Goal: Task Accomplishment & Management: Manage account settings

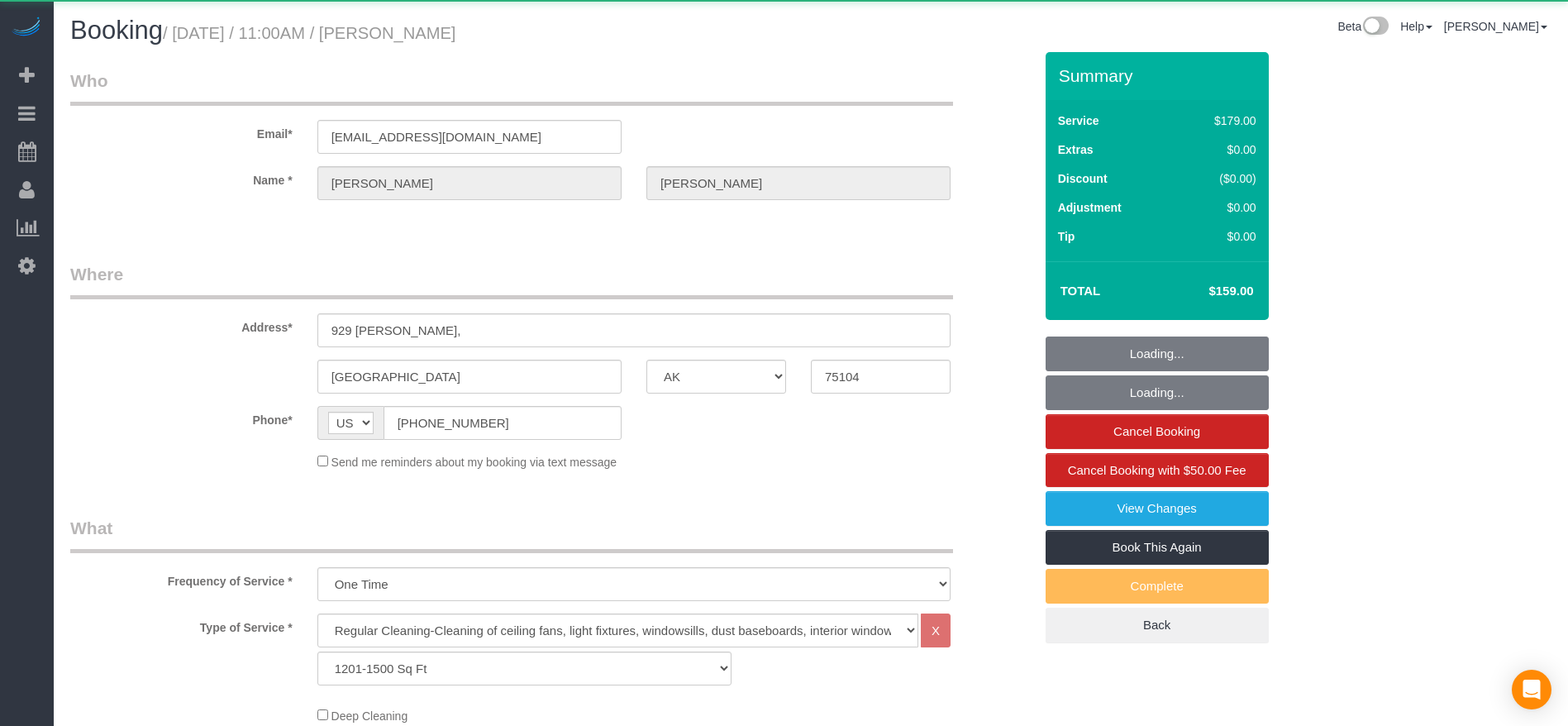
select select "[GEOGRAPHIC_DATA]"
select select "3"
select select "object:2753"
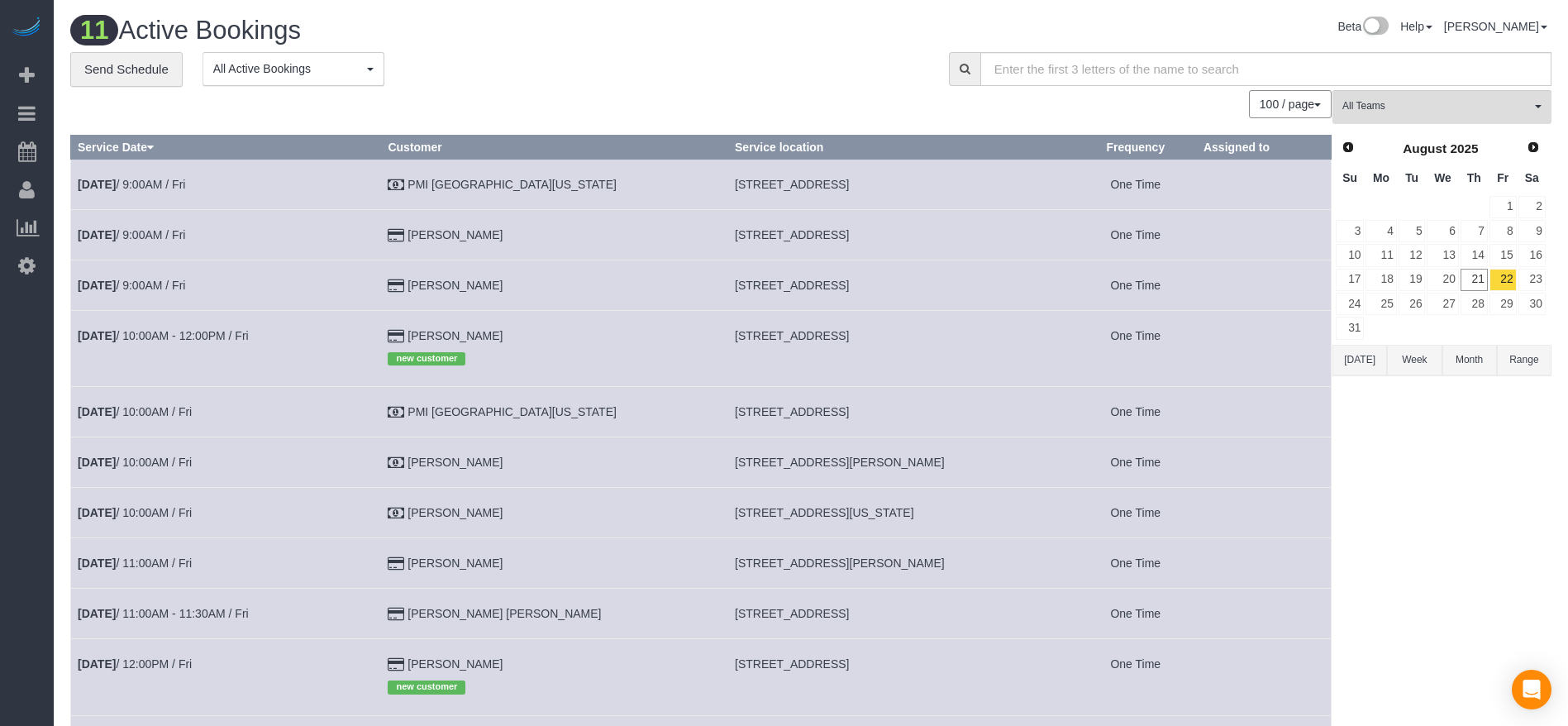
drag, startPoint x: 676, startPoint y: 559, endPoint x: 861, endPoint y: 562, distance: 185.0
click at [864, 562] on td "[STREET_ADDRESS][PERSON_NAME]" at bounding box center [901, 563] width 347 height 50
copy span "[STREET_ADDRESS][PERSON_NAME]"
drag, startPoint x: 676, startPoint y: 611, endPoint x: 869, endPoint y: 616, distance: 193.1
click at [869, 616] on td "[STREET_ADDRESS]" at bounding box center [901, 614] width 347 height 50
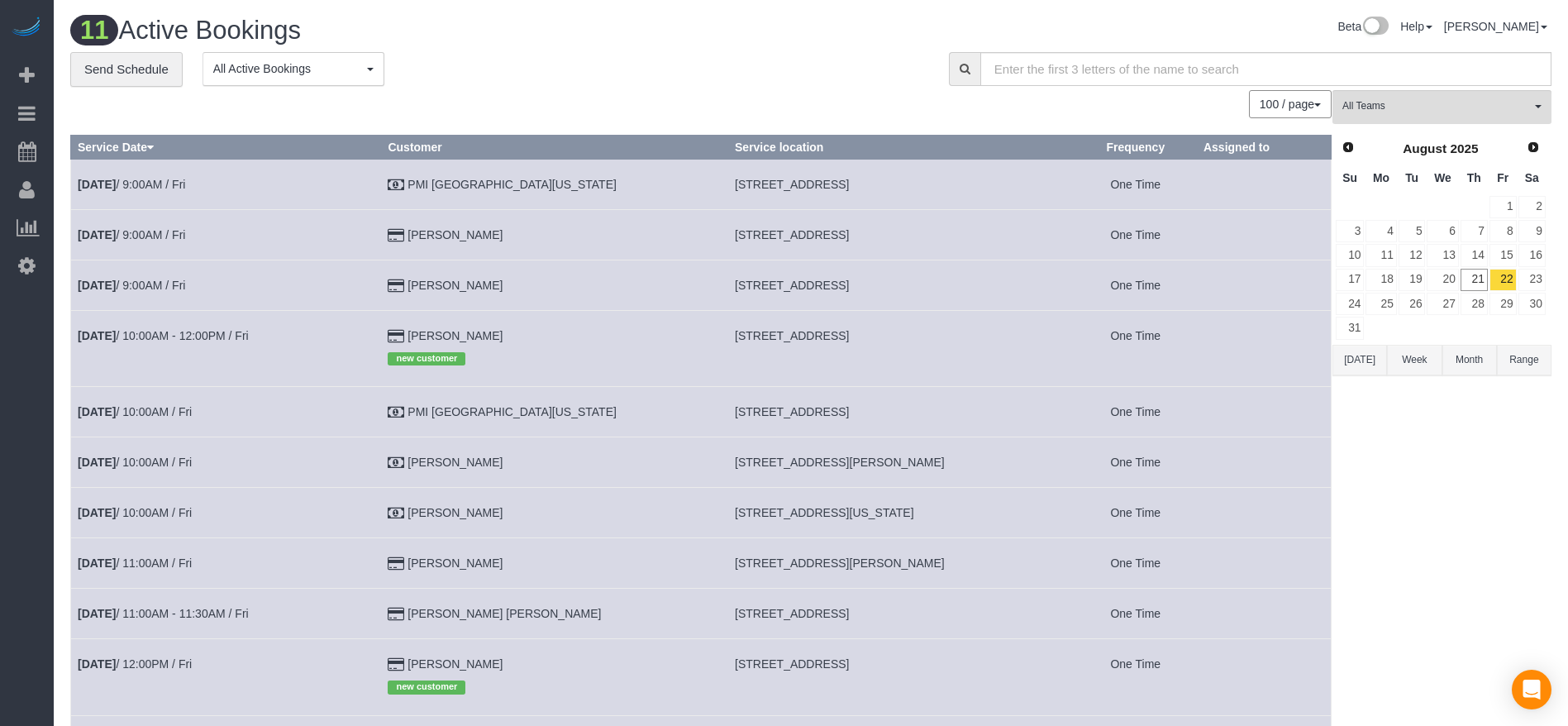
copy span "[STREET_ADDRESS]"
click at [204, 615] on link "[DATE] 11:00AM - 11:30AM / Fri" at bounding box center [163, 613] width 171 height 13
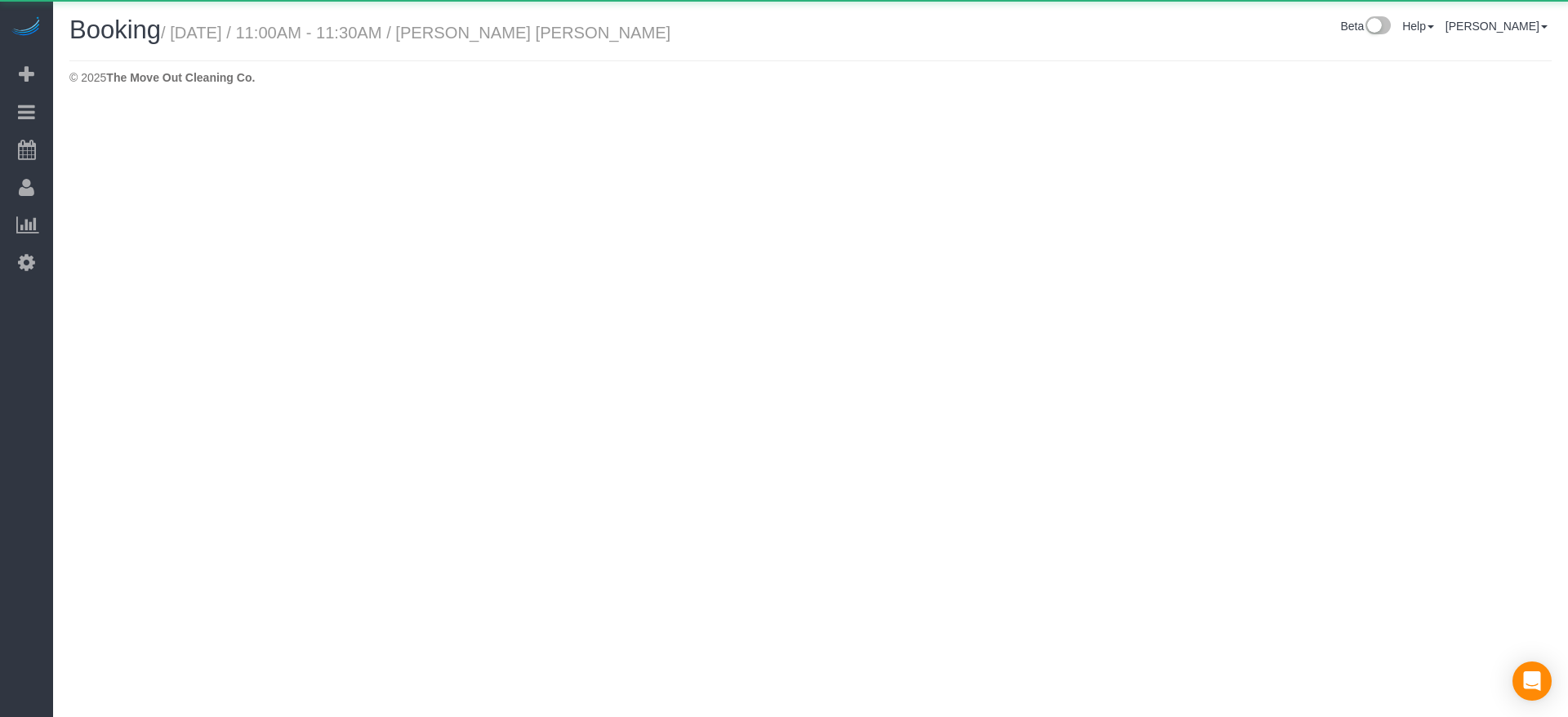
select select "[GEOGRAPHIC_DATA]"
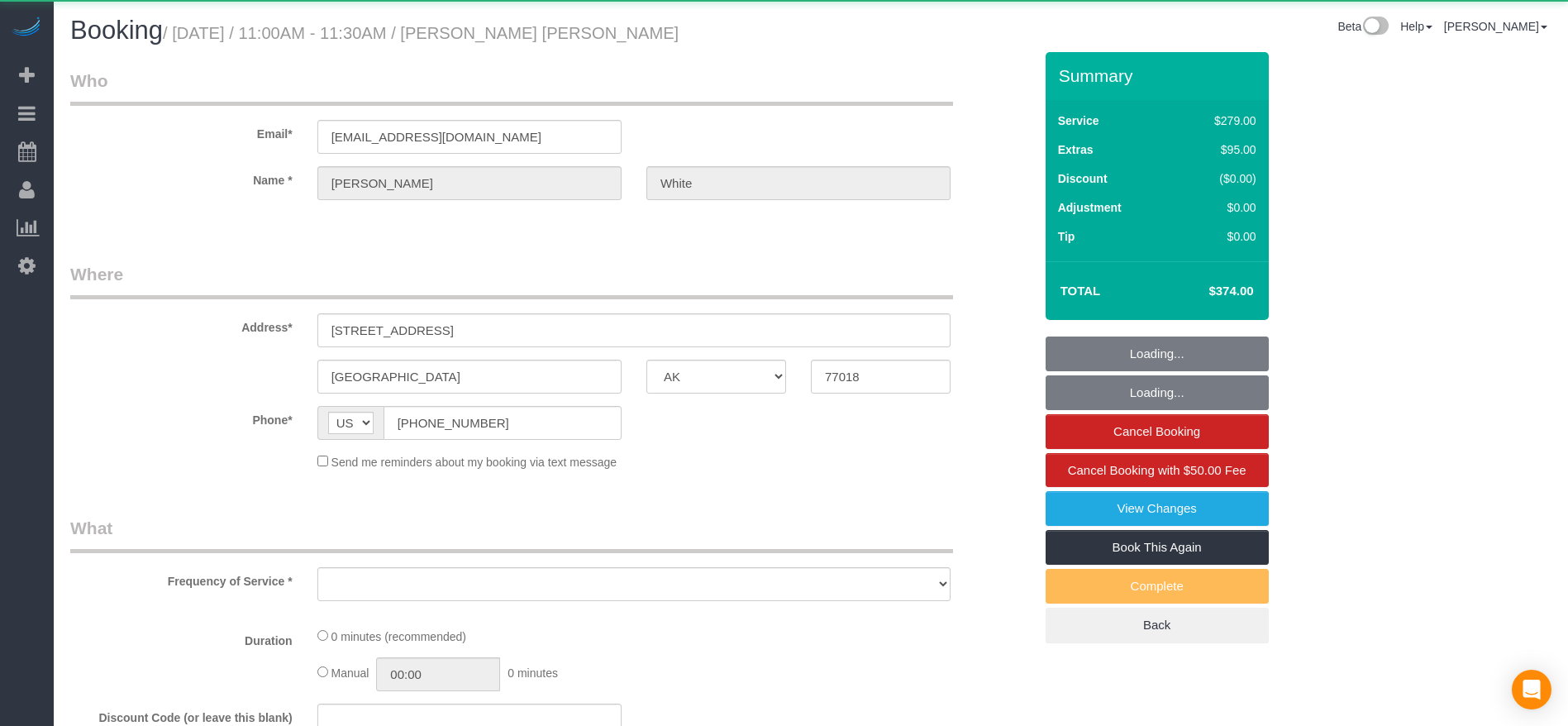
select select "object:3350"
select select "string:fspay-f9d310d5-1380-471c-808b-5922a7add84c"
select select "3"
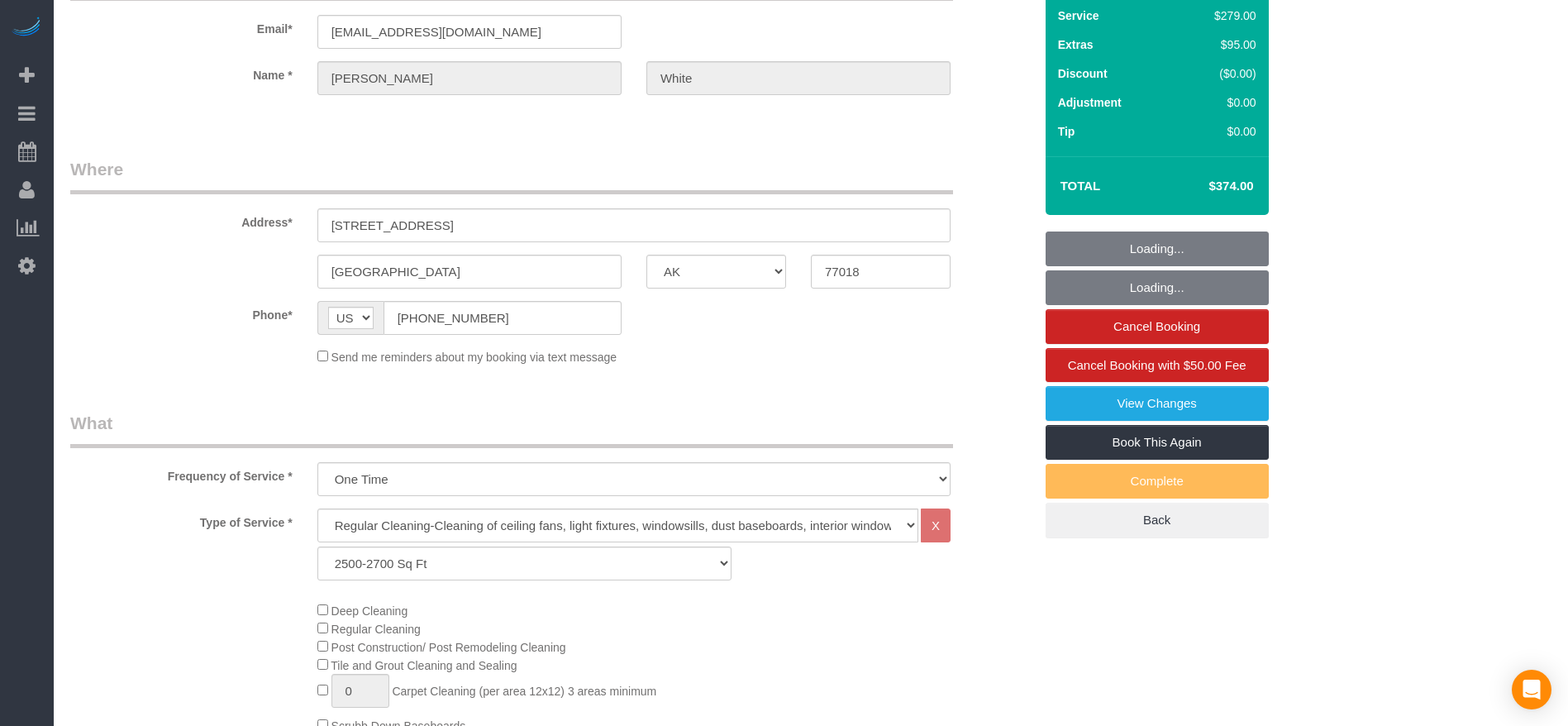
scroll to position [248, 0]
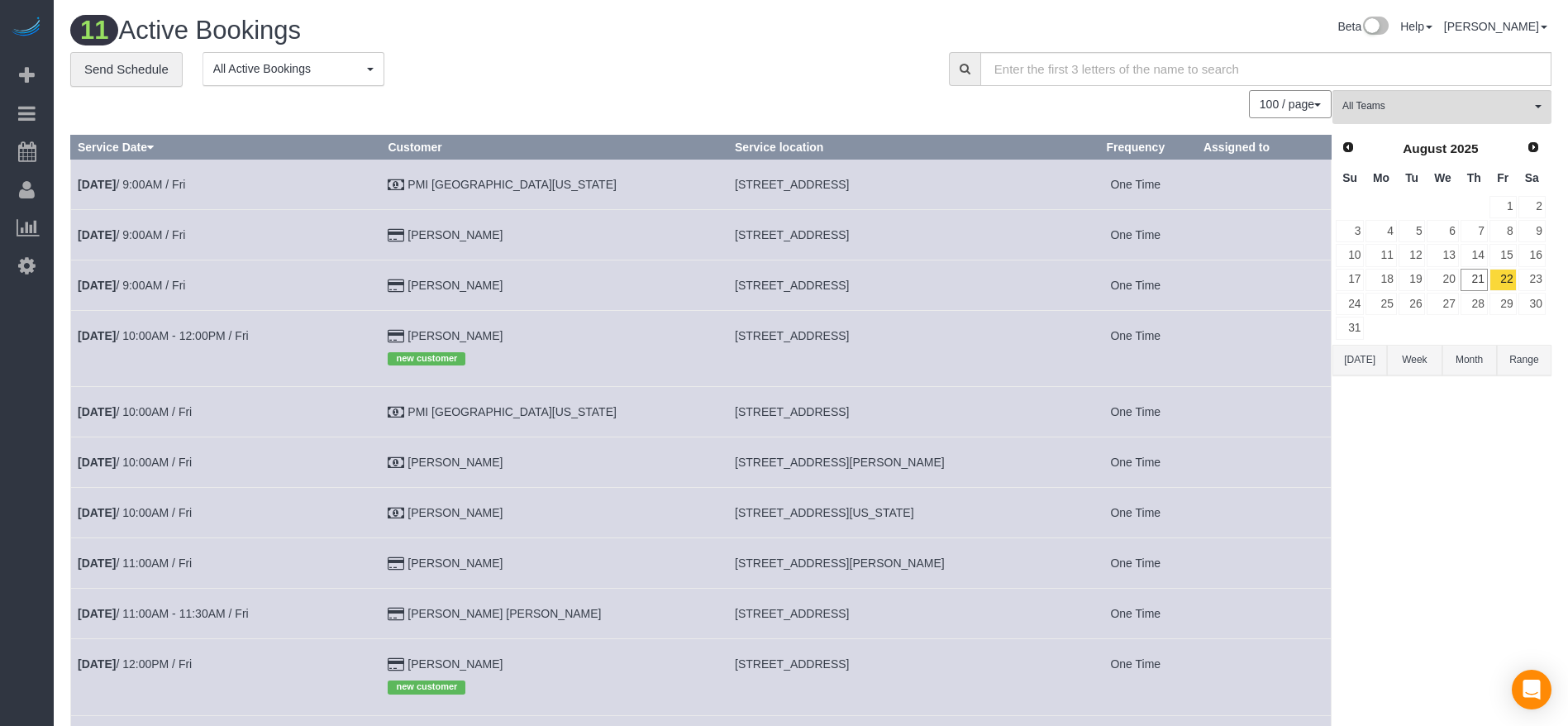
click at [1349, 364] on button "[DATE]" at bounding box center [1359, 360] width 55 height 31
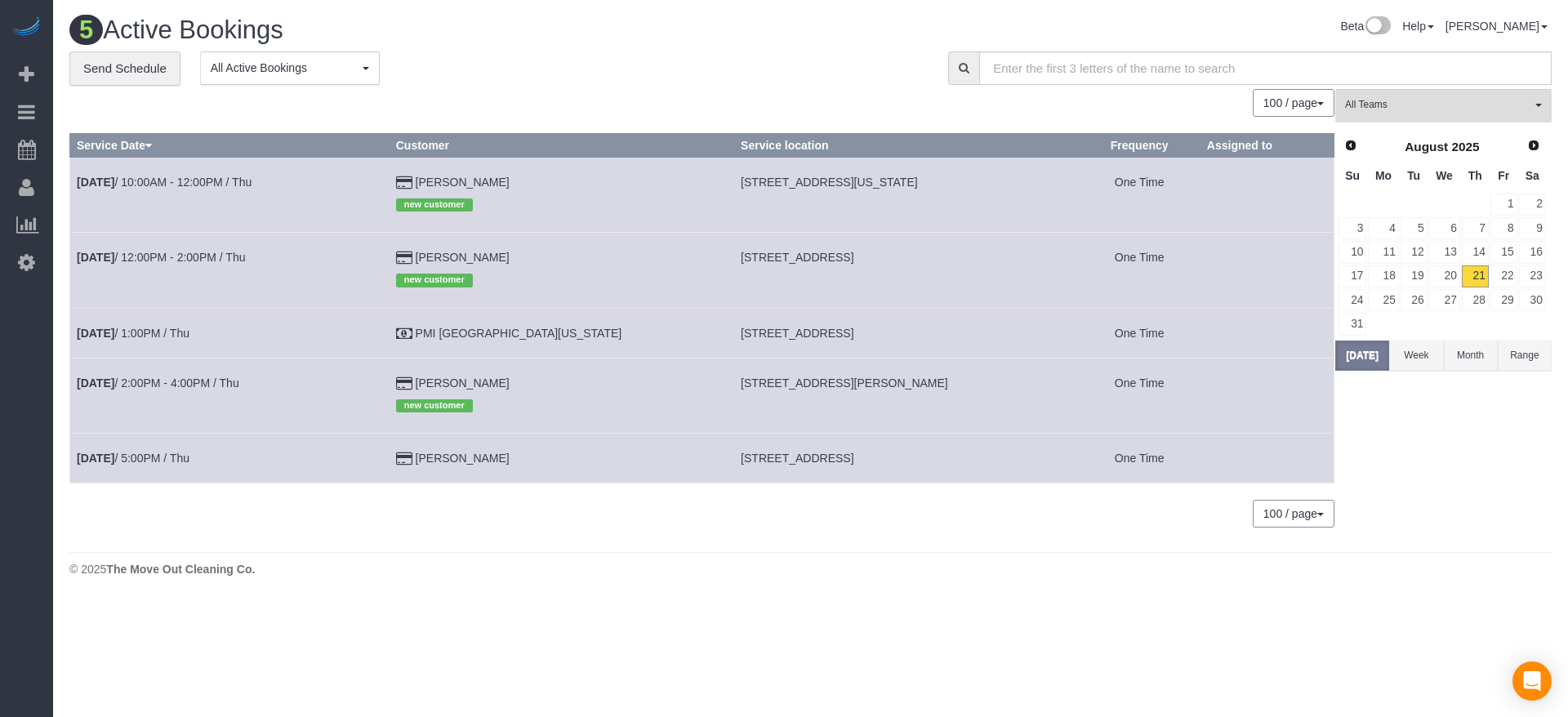
drag, startPoint x: 685, startPoint y: 379, endPoint x: 875, endPoint y: 385, distance: 190.1
click at [875, 385] on span "[STREET_ADDRESS][PERSON_NAME]" at bounding box center [844, 382] width 207 height 13
copy span "[STREET_ADDRESS][PERSON_NAME]"
click at [1366, 353] on button "[DATE]" at bounding box center [1362, 356] width 54 height 31
click at [1513, 277] on link "22" at bounding box center [1503, 277] width 27 height 22
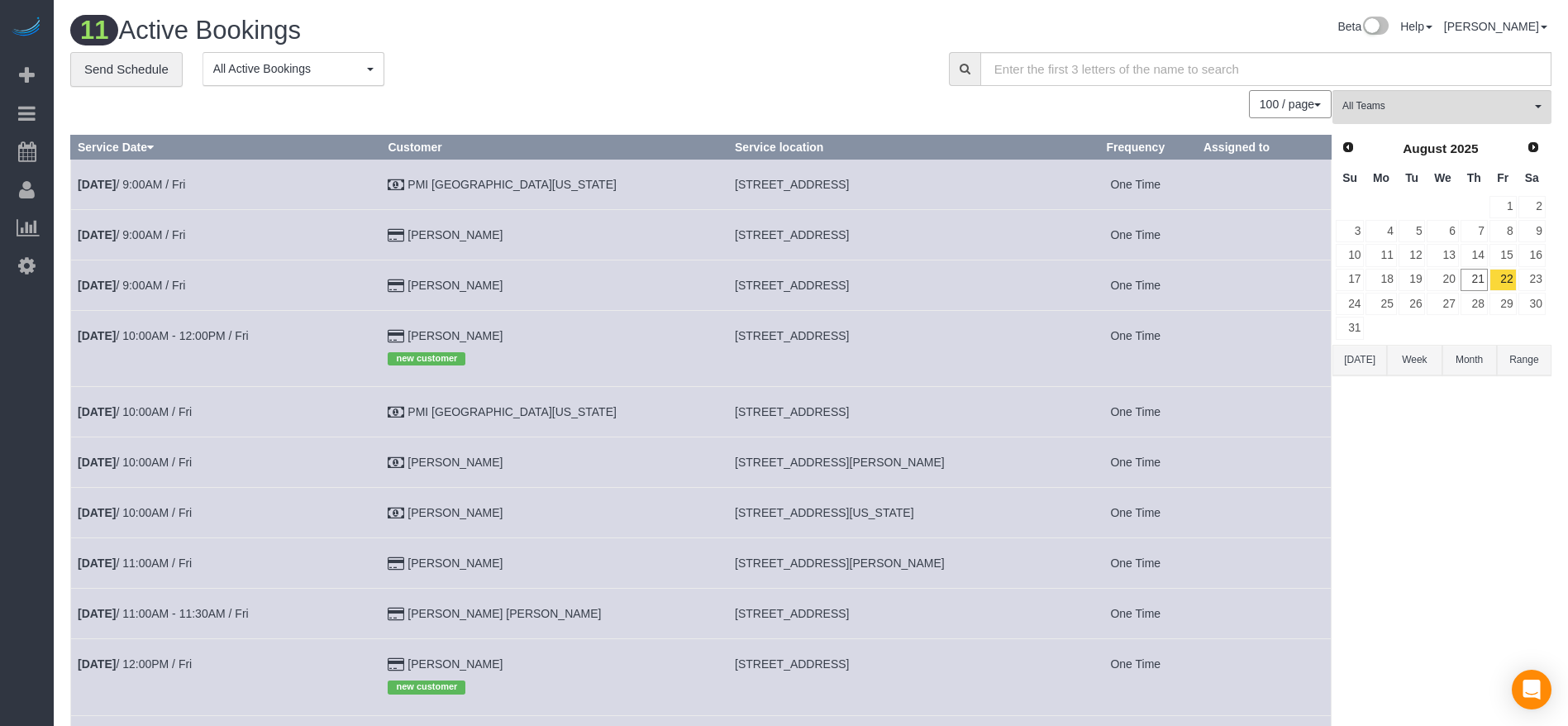
drag, startPoint x: 676, startPoint y: 515, endPoint x: 896, endPoint y: 516, distance: 220.0
click at [896, 516] on td "[STREET_ADDRESS][US_STATE]" at bounding box center [901, 513] width 347 height 50
copy span "[STREET_ADDRESS][US_STATE]"
click at [157, 511] on link "[DATE] 10:00AM / Fri" at bounding box center [135, 512] width 114 height 13
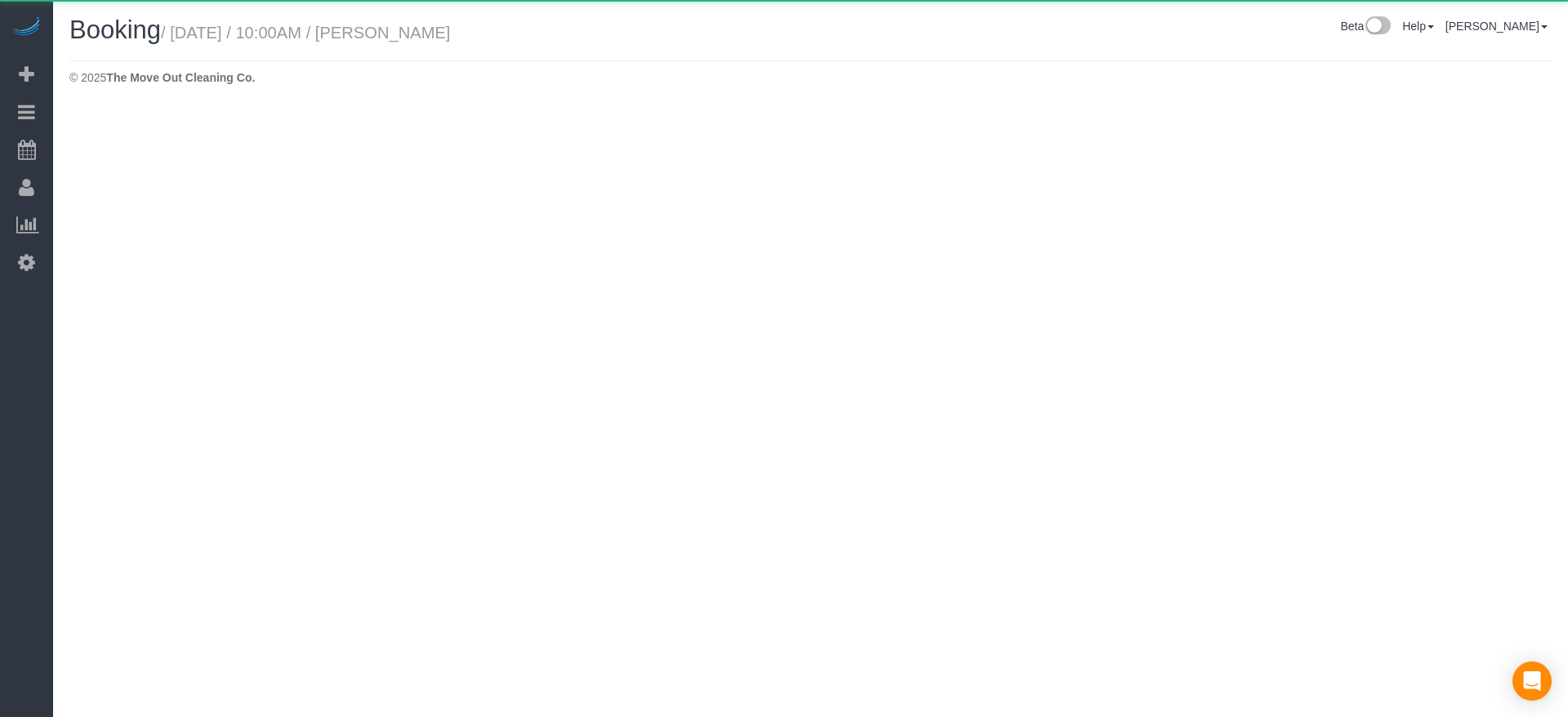
select select "[GEOGRAPHIC_DATA]"
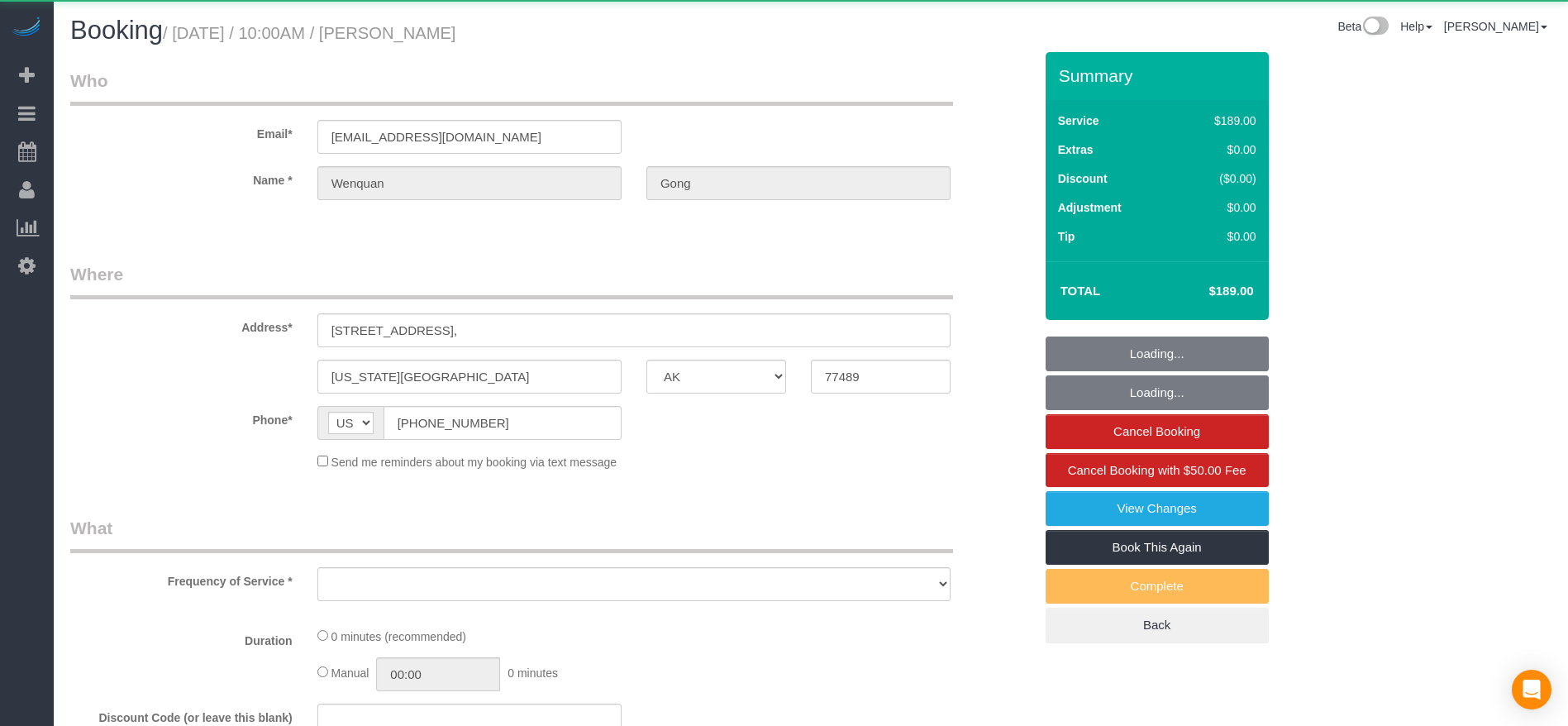
select select "object:4075"
select select "3"
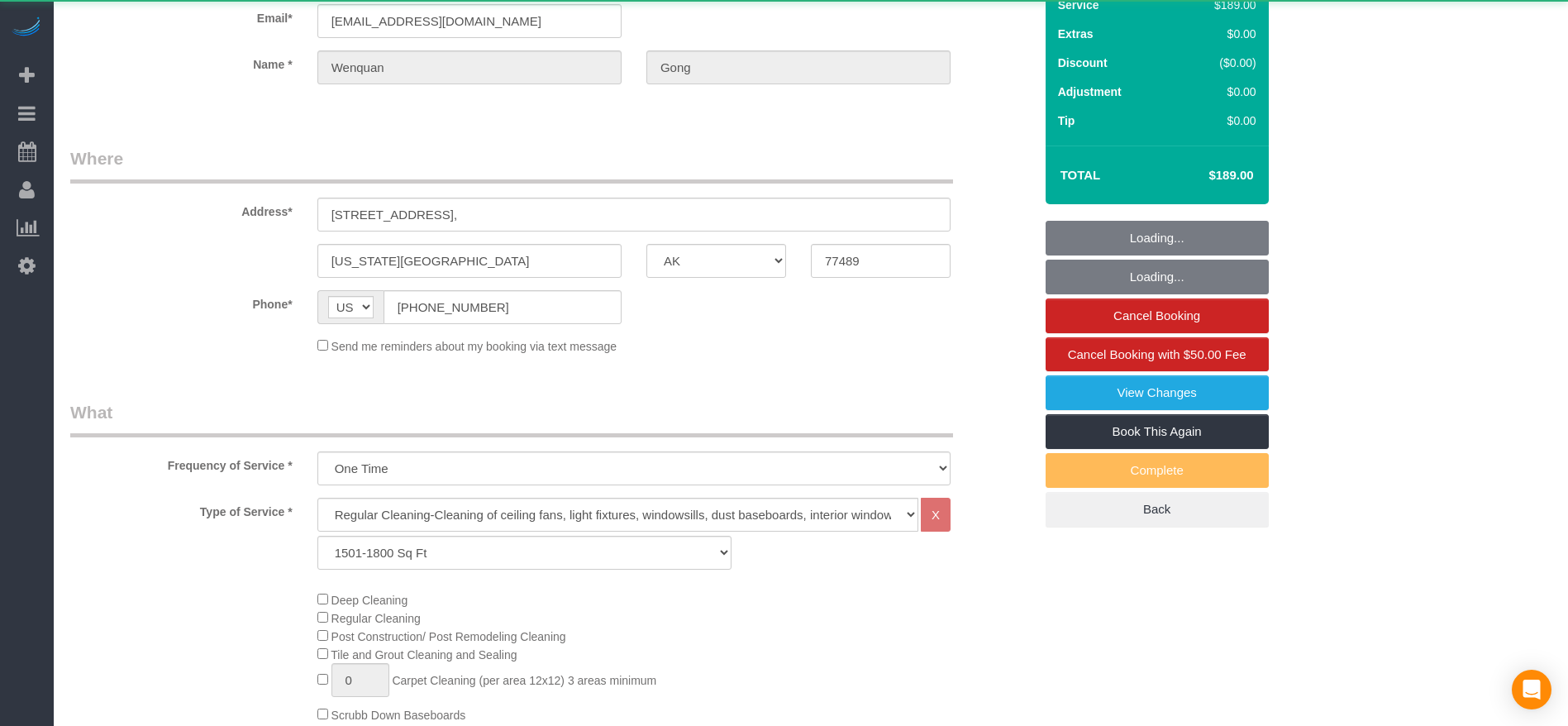
select select "object:4162"
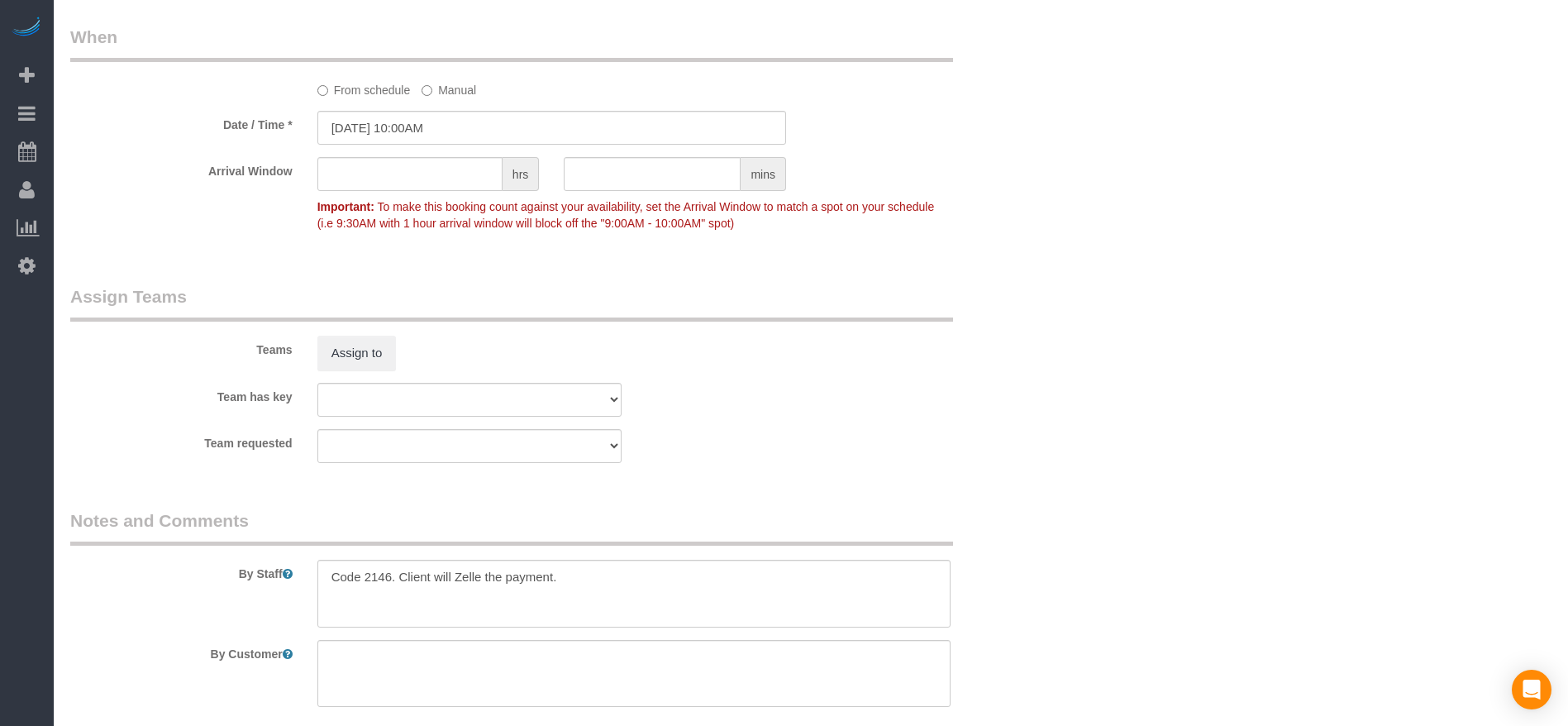
scroll to position [1613, 0]
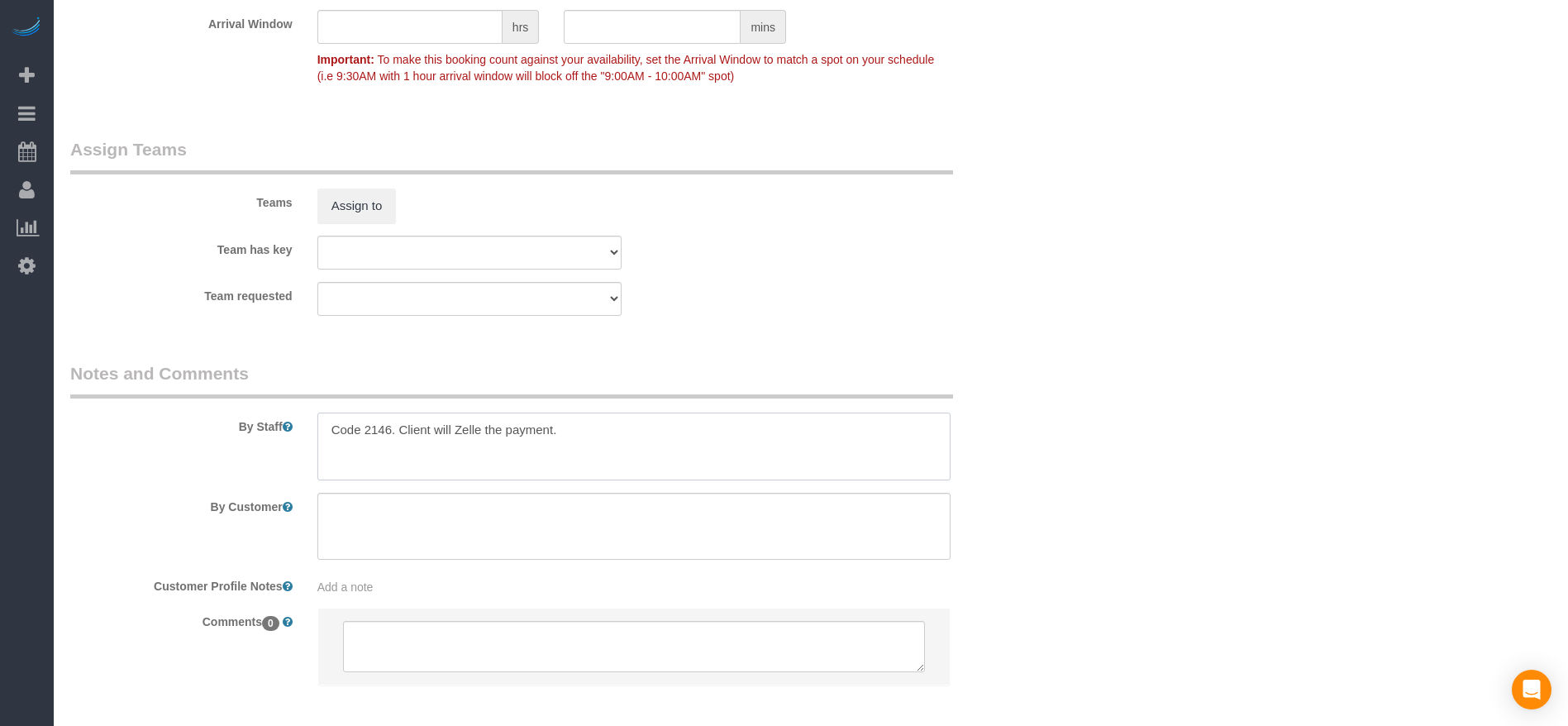
drag, startPoint x: 324, startPoint y: 428, endPoint x: 394, endPoint y: 436, distance: 70.5
click at [394, 436] on textarea at bounding box center [634, 447] width 633 height 68
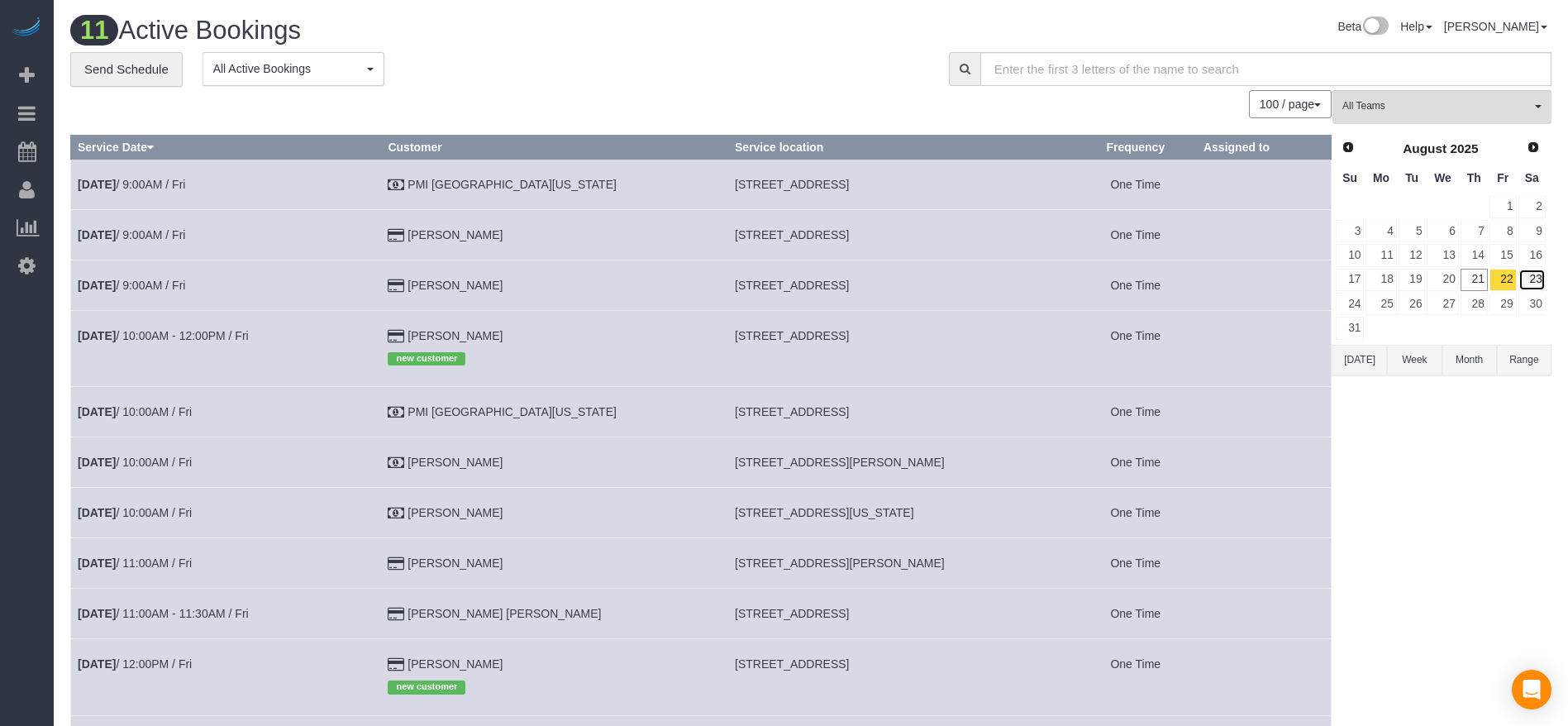
click at [1534, 279] on link "23" at bounding box center [1531, 280] width 27 height 22
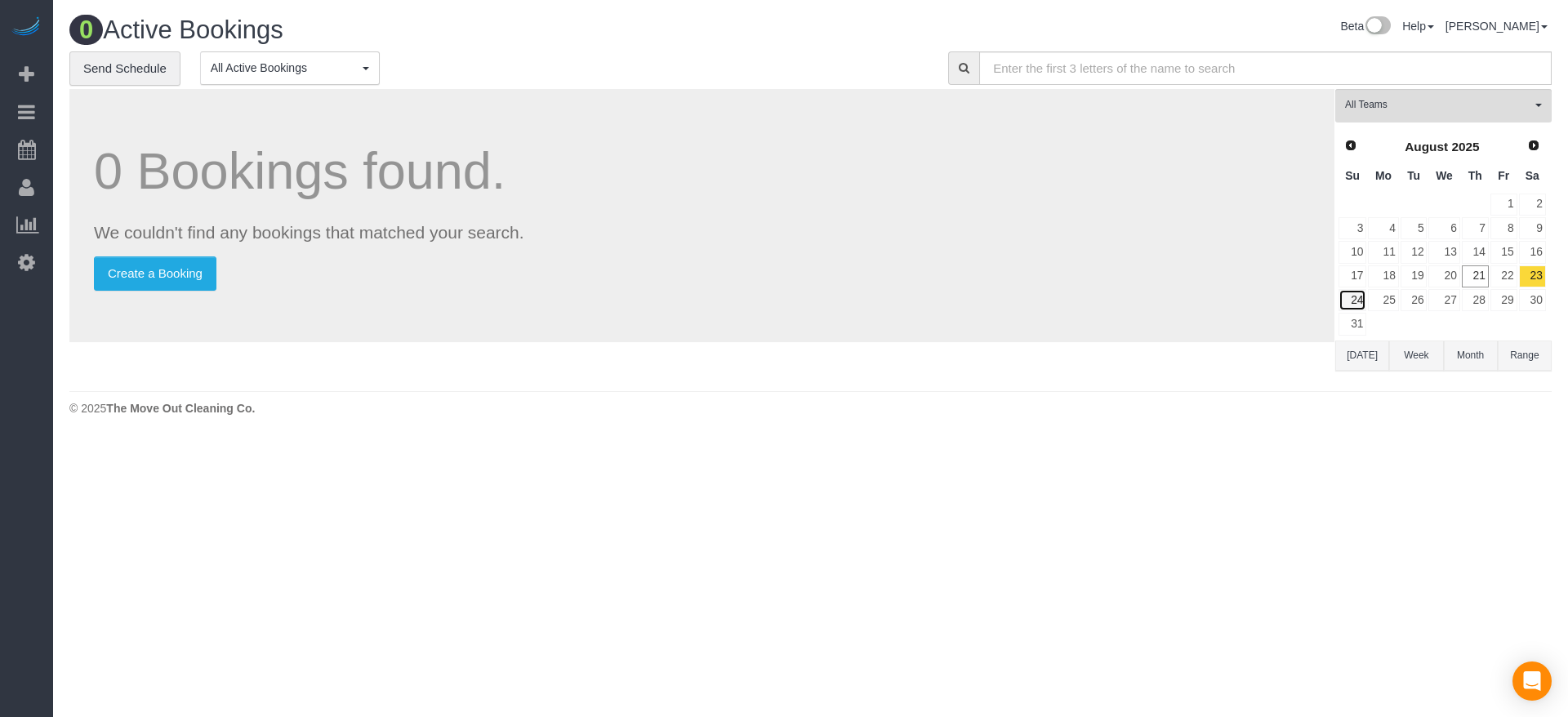
click at [1362, 295] on link "24" at bounding box center [1352, 300] width 28 height 22
click at [1388, 299] on link "25" at bounding box center [1382, 300] width 31 height 22
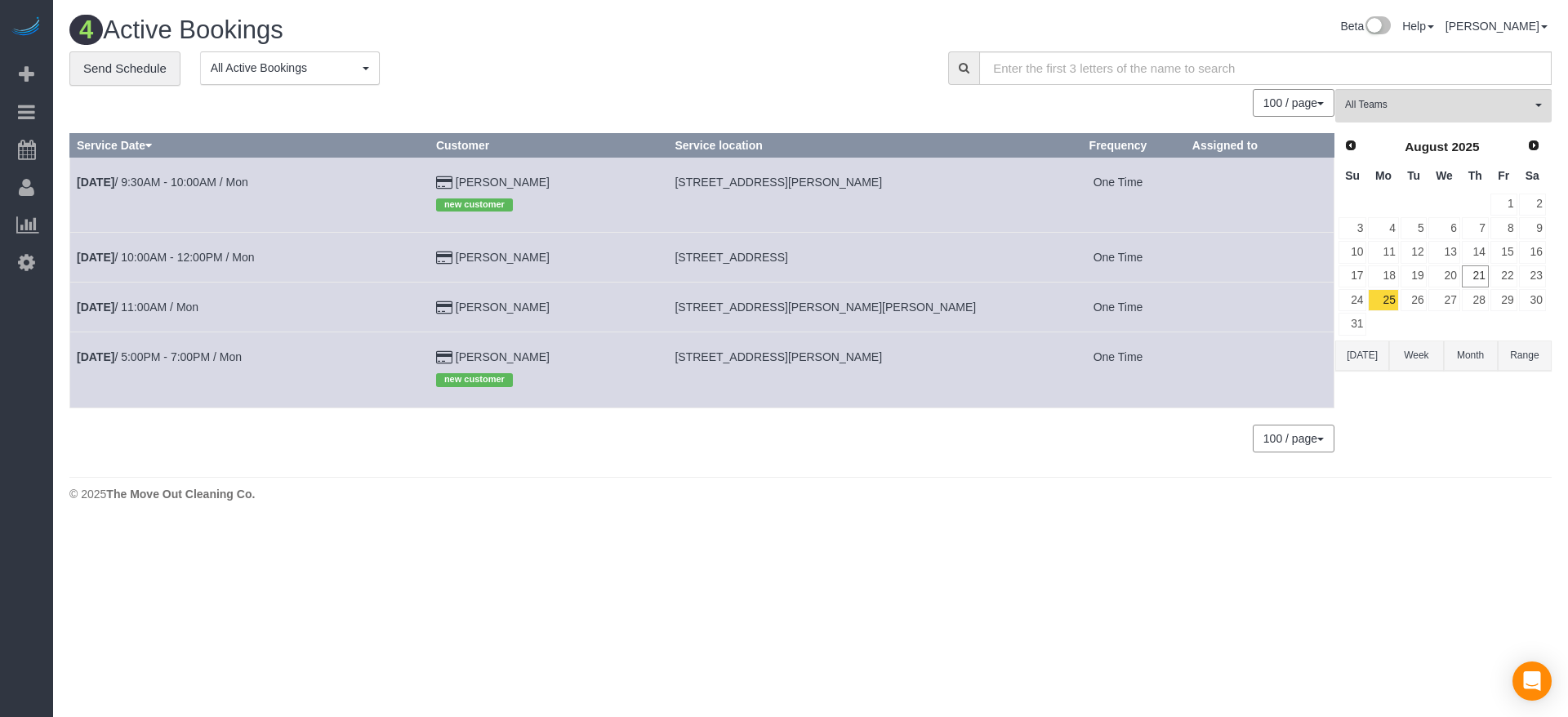
click at [1473, 353] on button "Month" at bounding box center [1470, 356] width 54 height 31
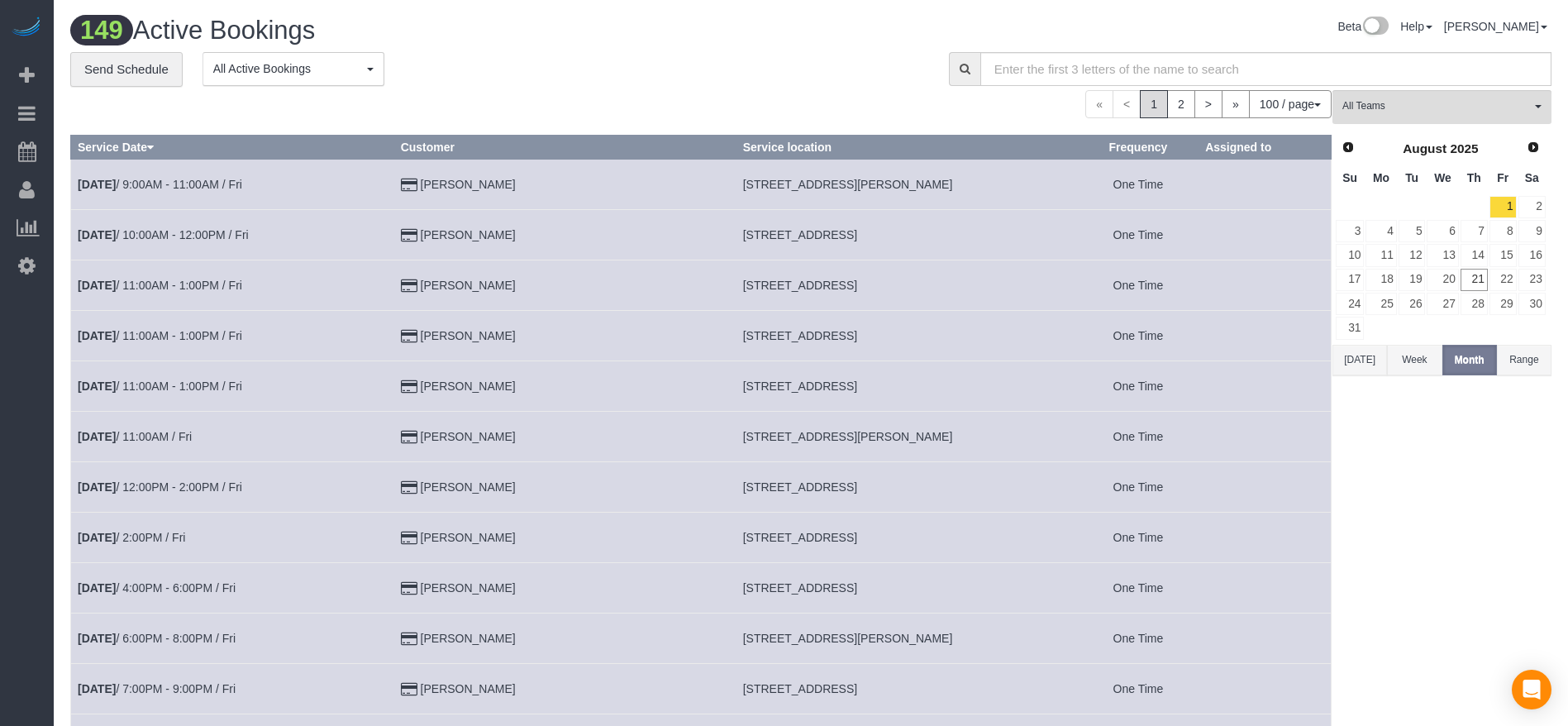
click at [1359, 358] on button "[DATE]" at bounding box center [1359, 360] width 55 height 31
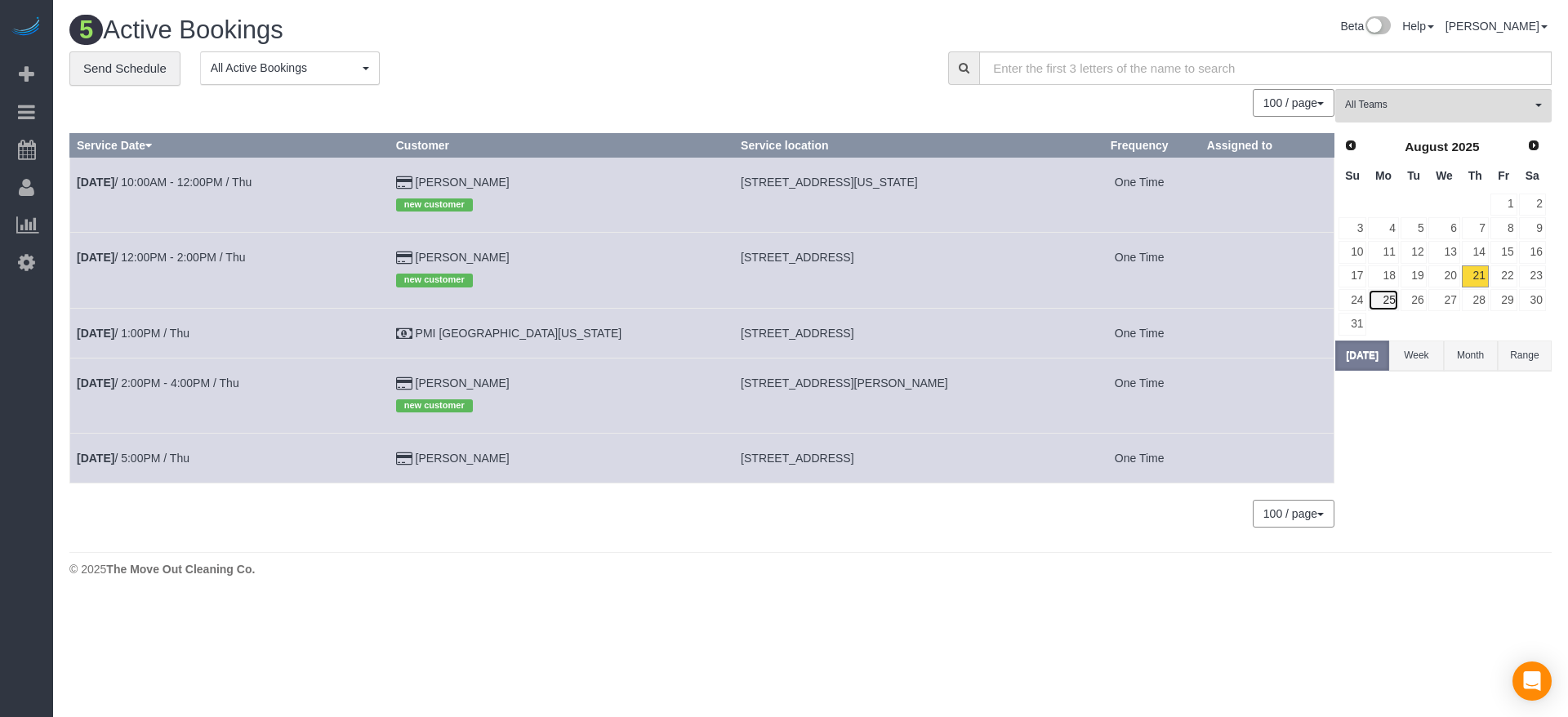
click at [1389, 299] on link "25" at bounding box center [1382, 300] width 31 height 22
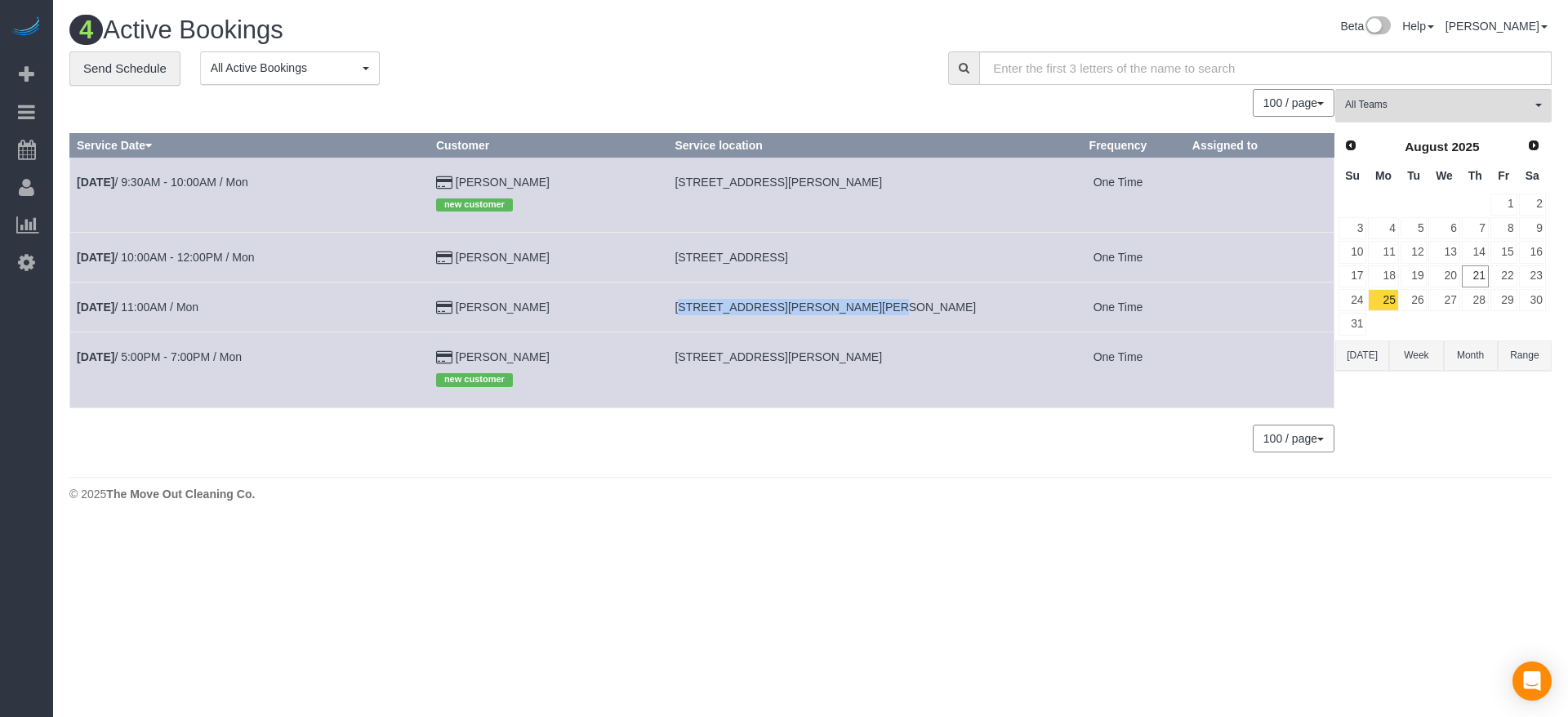
drag, startPoint x: 679, startPoint y: 305, endPoint x: 851, endPoint y: 309, distance: 172.0
click at [861, 309] on td "[STREET_ADDRESS][PERSON_NAME][PERSON_NAME]" at bounding box center [859, 307] width 383 height 49
copy span "[STREET_ADDRESS][PERSON_NAME][PERSON_NAME]"
click at [192, 300] on link "[DATE] 11:00AM / Mon" at bounding box center [137, 306] width 121 height 13
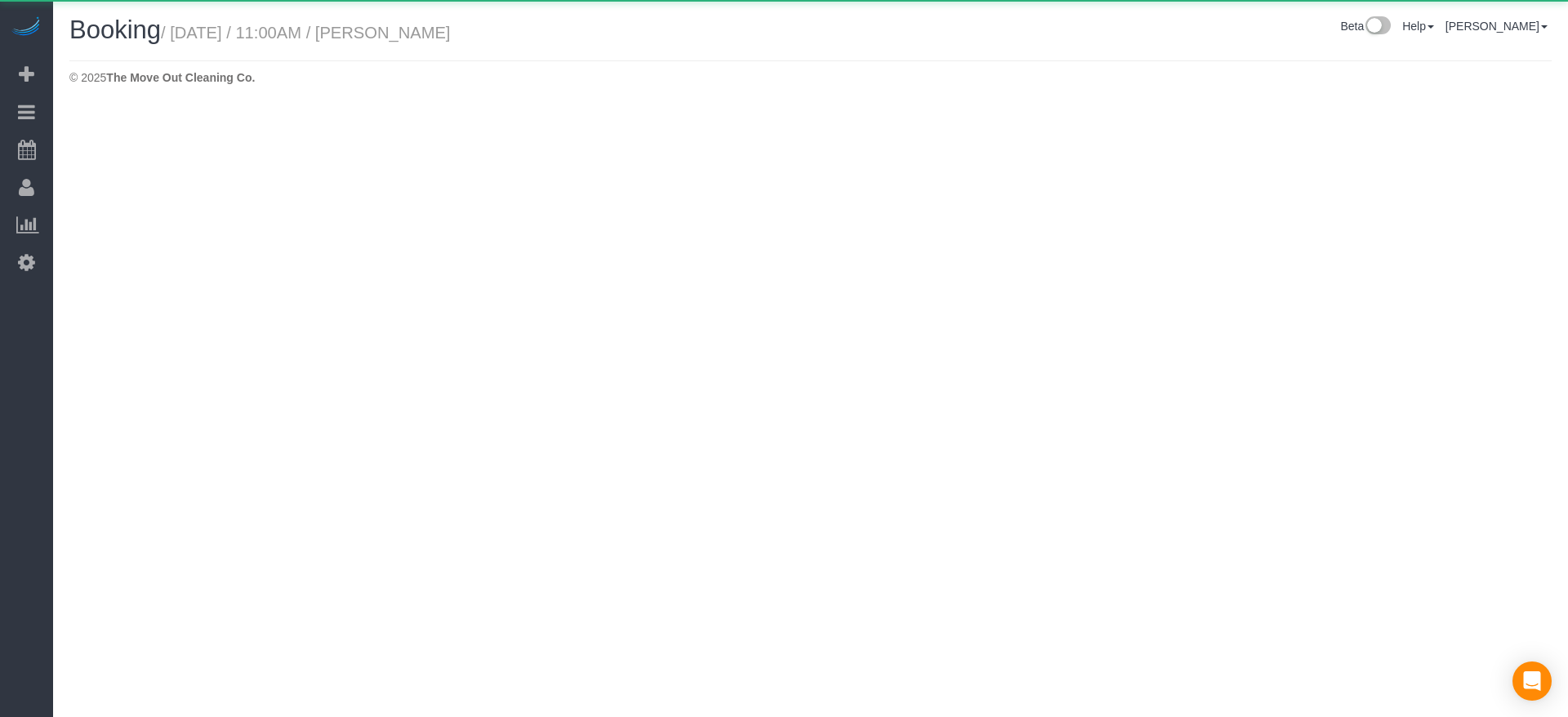
select select "[GEOGRAPHIC_DATA]"
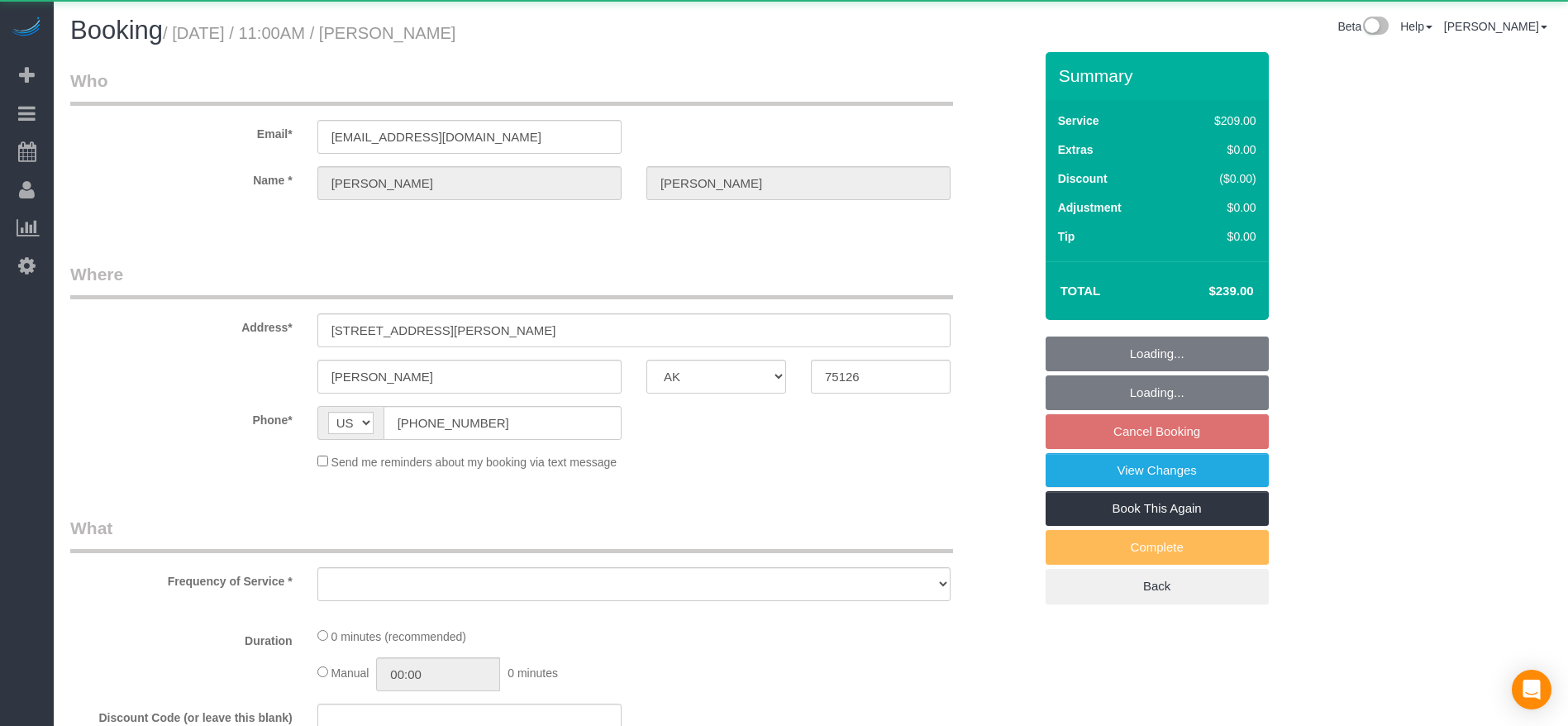
select select "object:5863"
select select "string:fspay-743b2206-3fd6-40d8-9191-6651d32f232c"
select select "3"
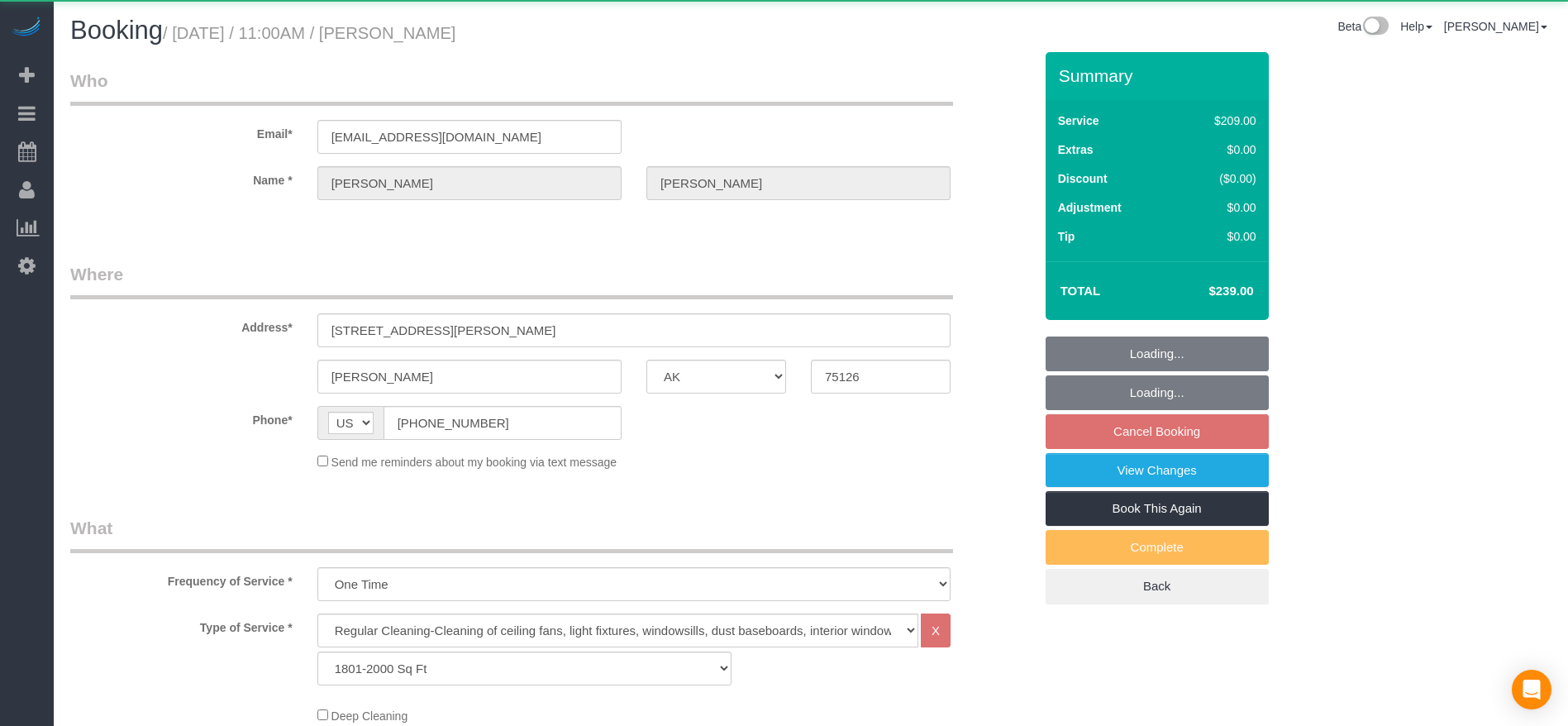
select select "object:5939"
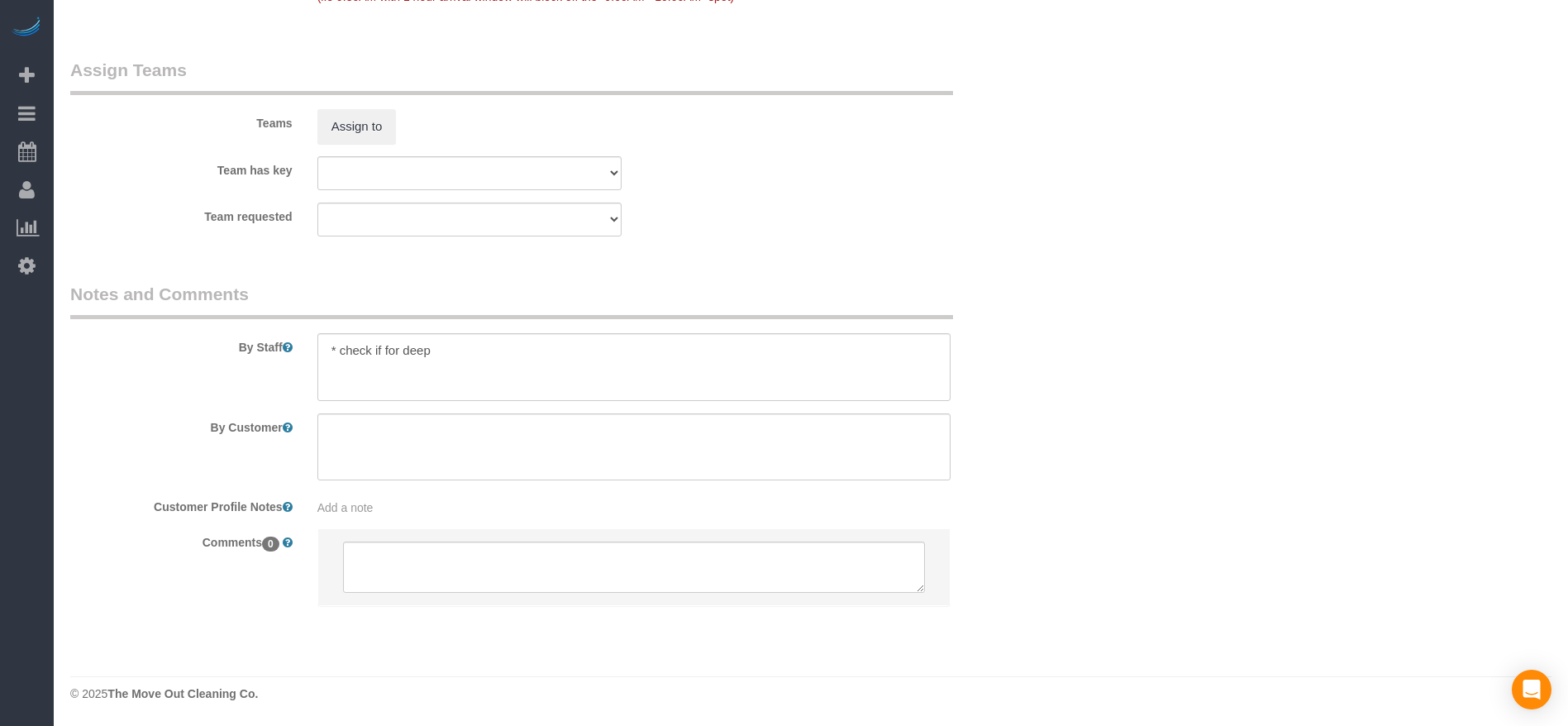
scroll to position [948, 0]
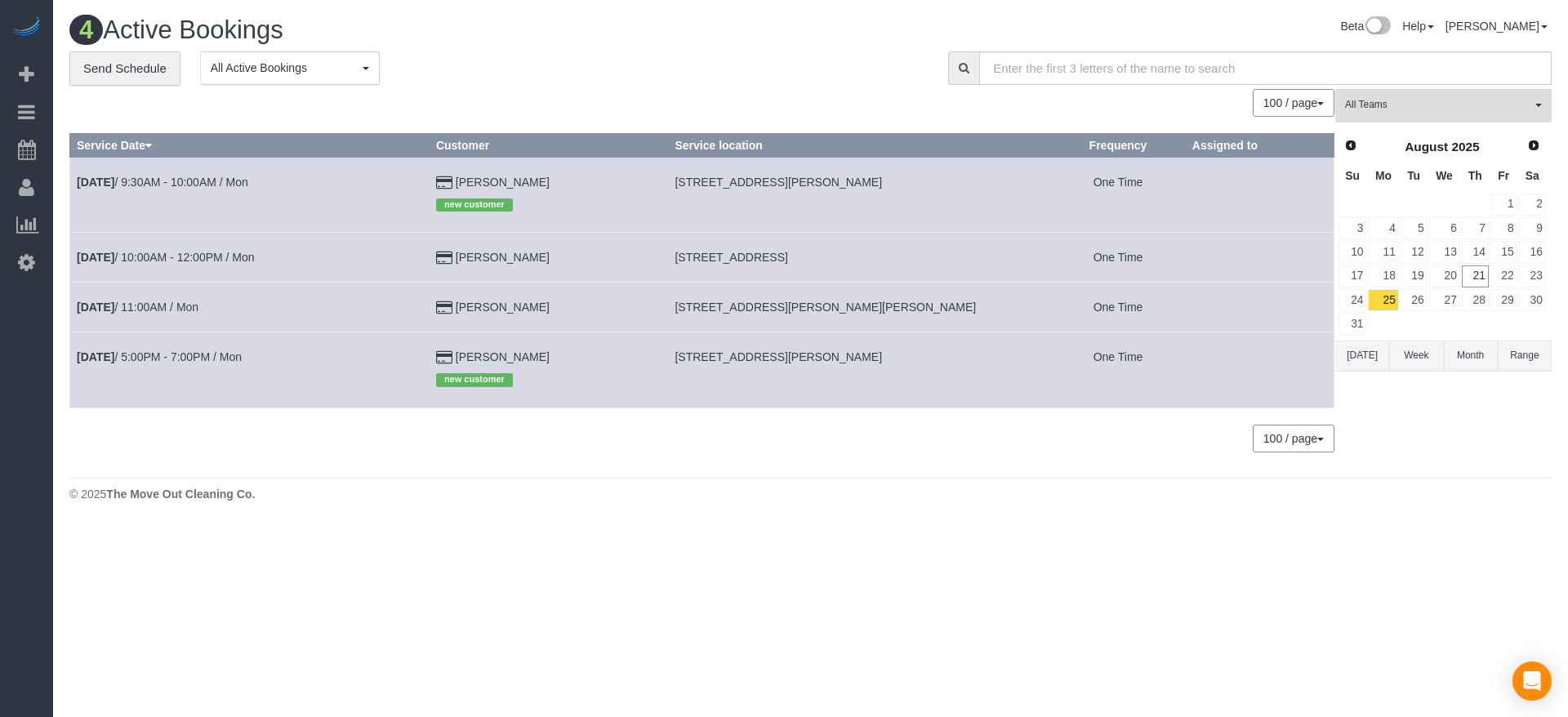
click at [1362, 358] on button "[DATE]" at bounding box center [1362, 356] width 54 height 31
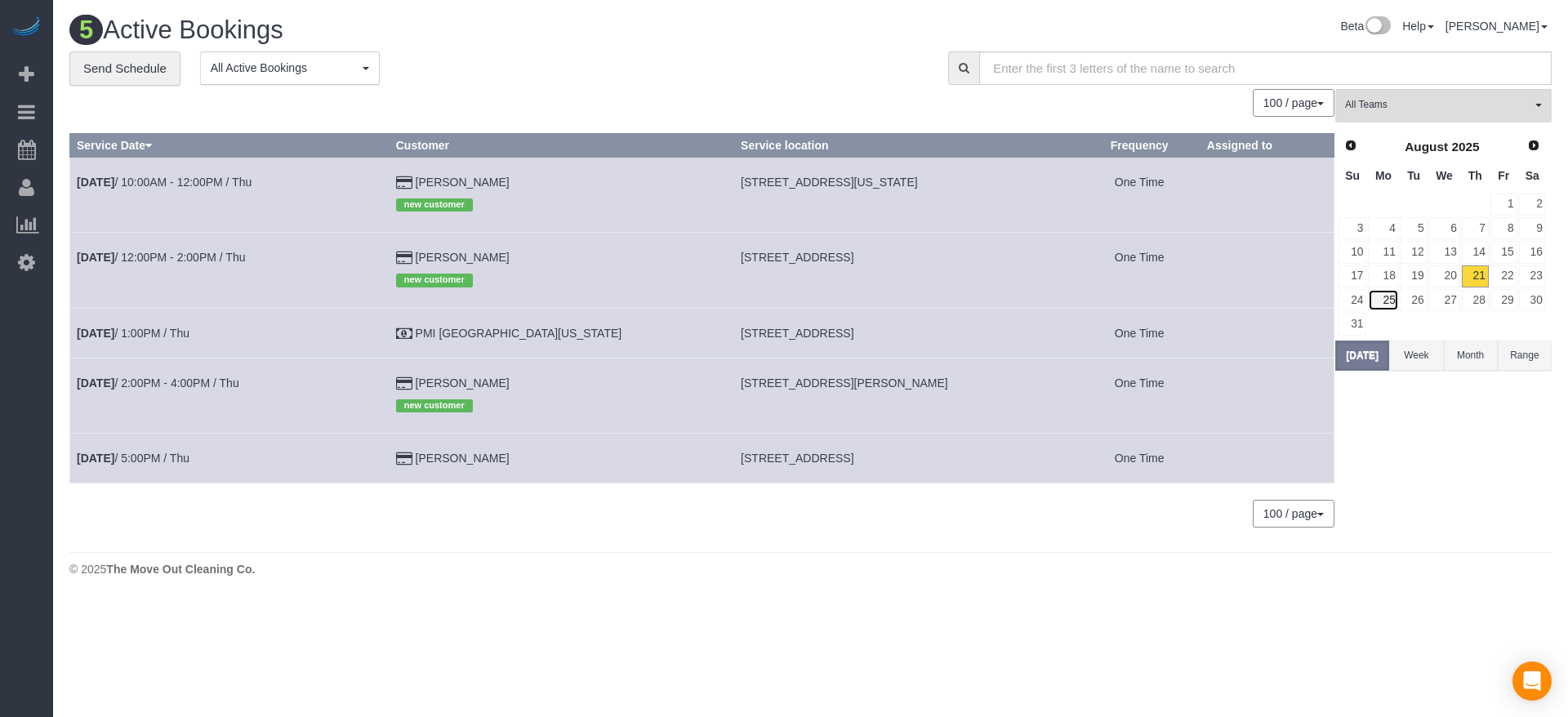
click at [1381, 297] on link "25" at bounding box center [1382, 300] width 31 height 22
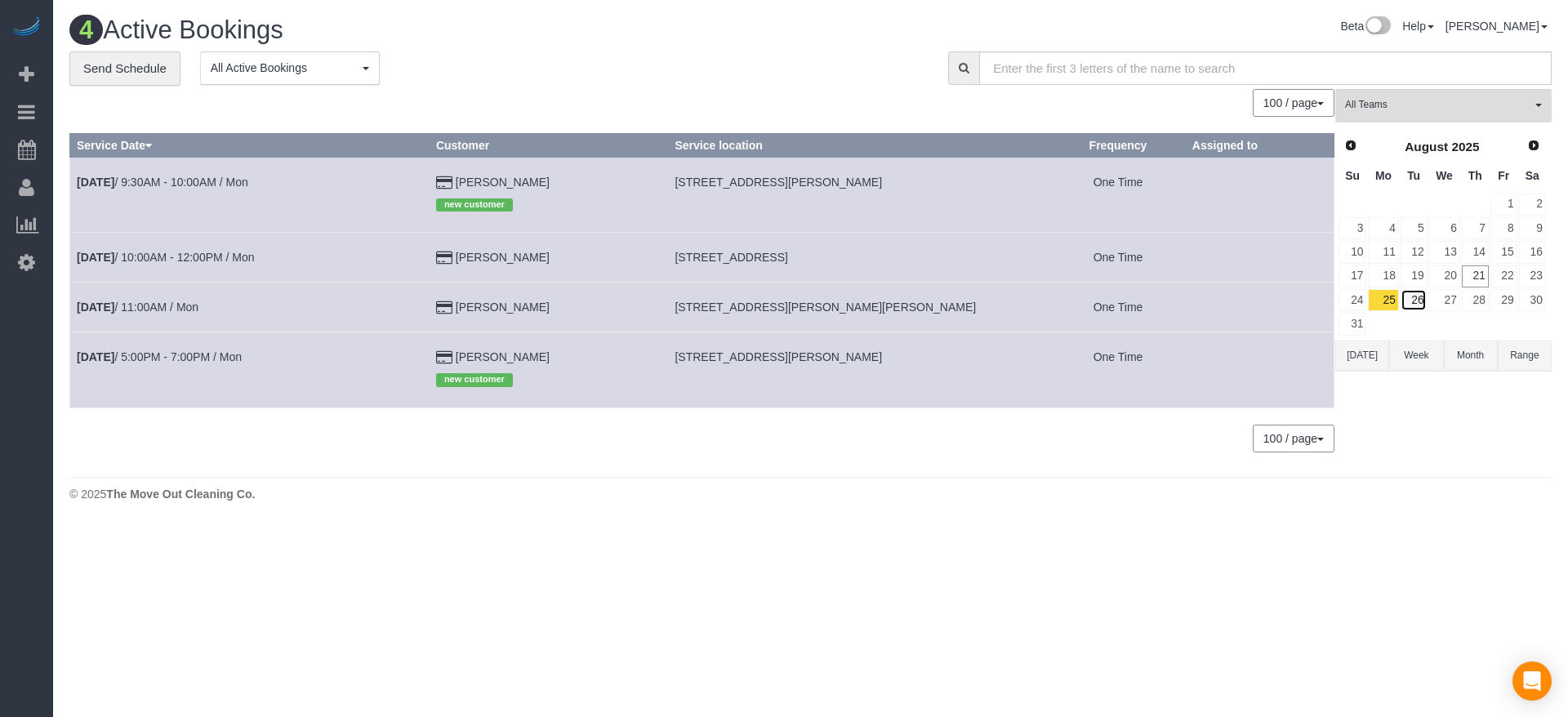
click at [1418, 296] on link "26" at bounding box center [1413, 300] width 27 height 22
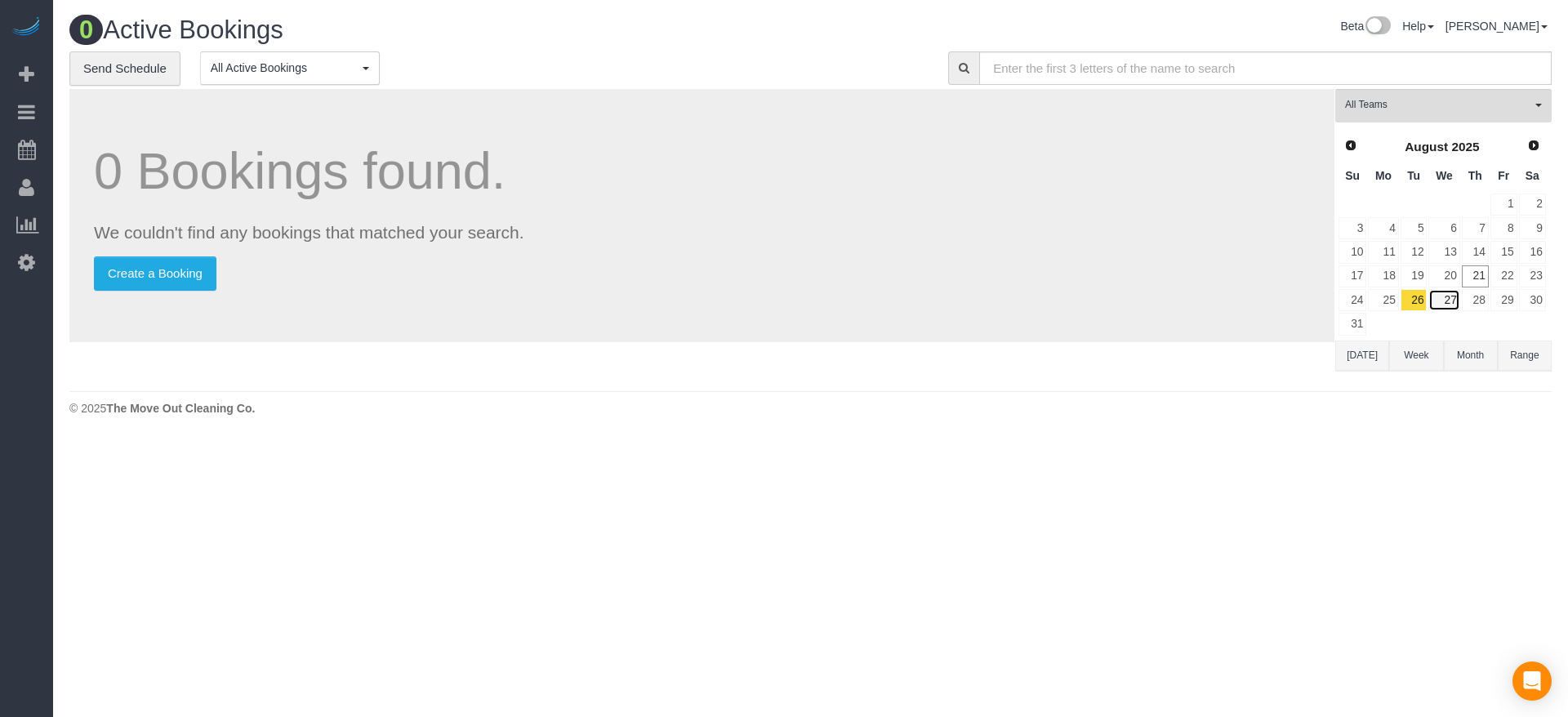
click at [1452, 299] on link "27" at bounding box center [1443, 300] width 31 height 22
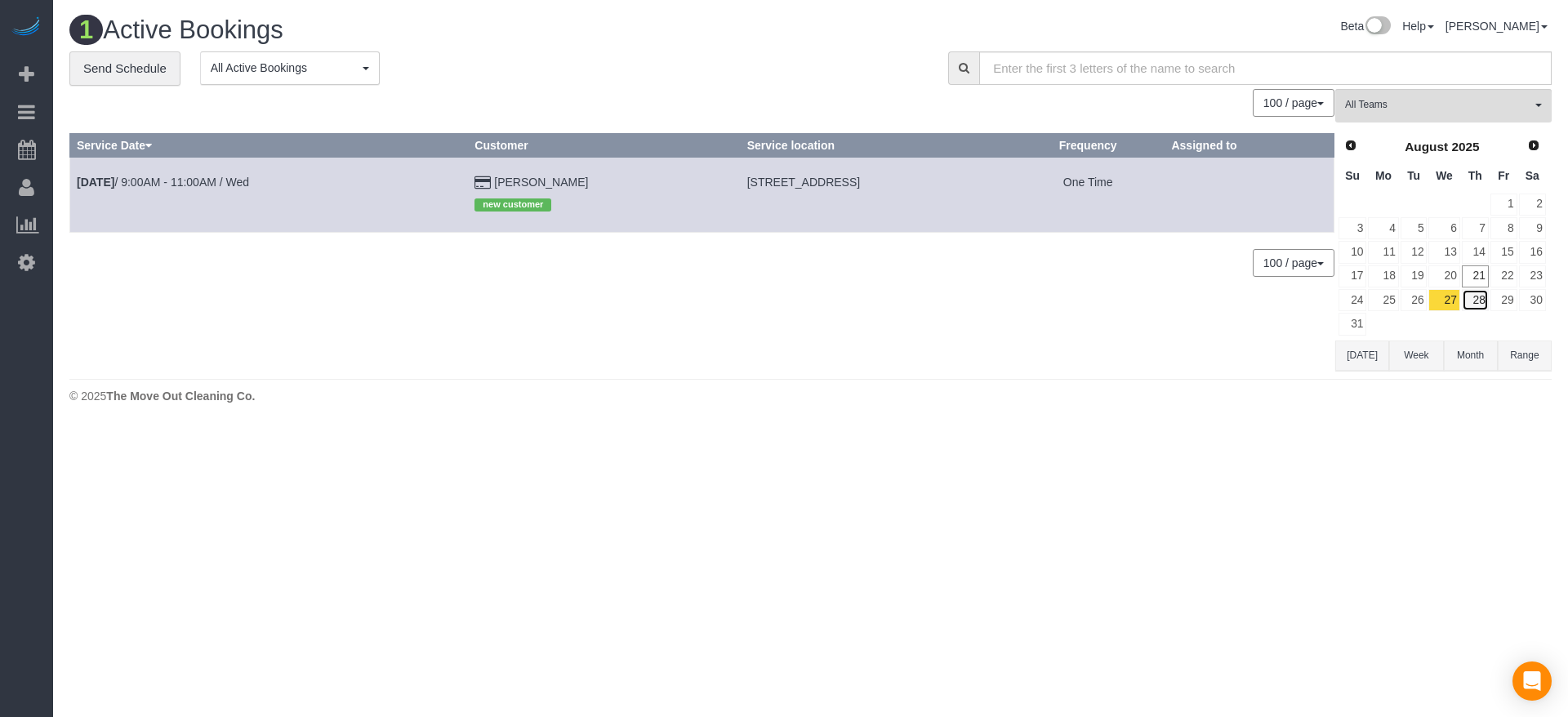
click at [1477, 300] on link "28" at bounding box center [1474, 300] width 27 height 22
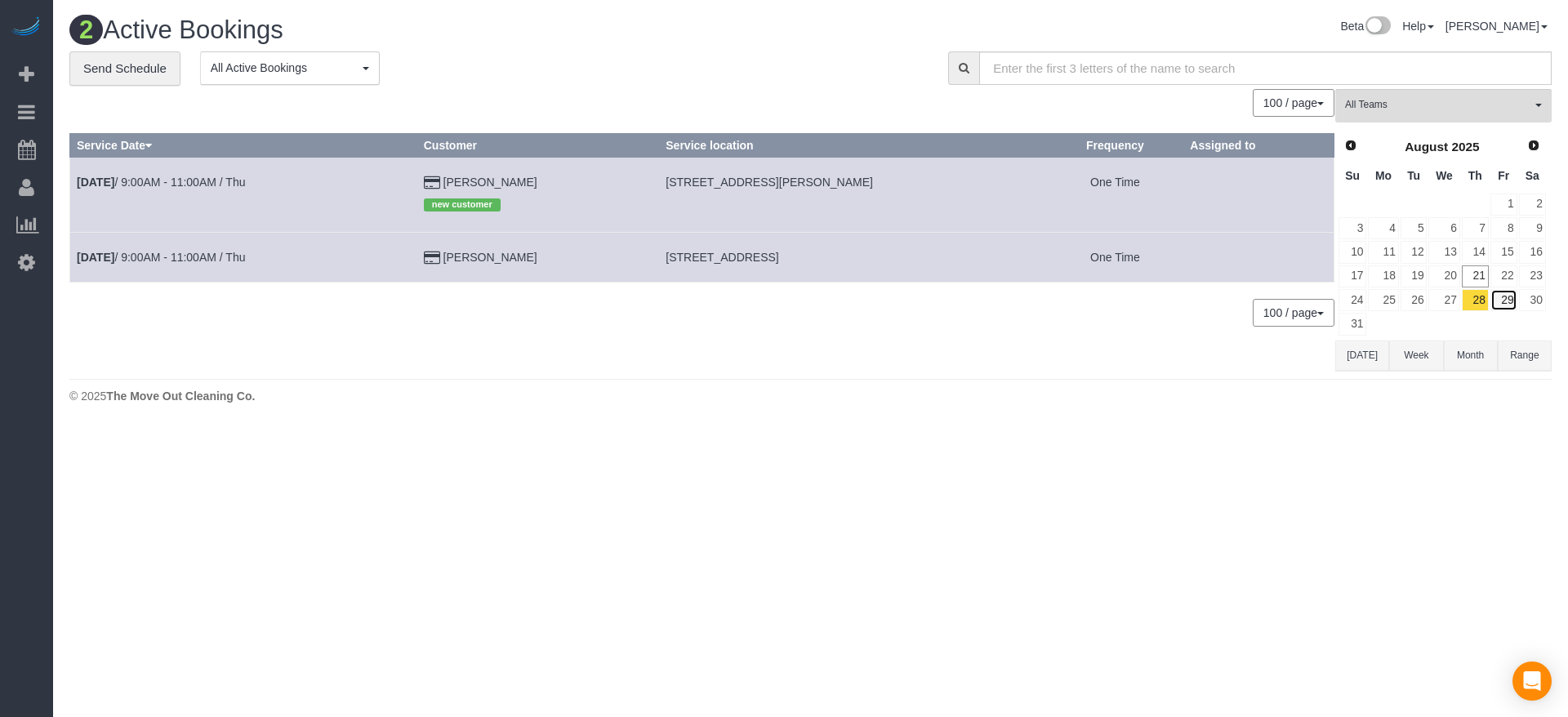
click at [1510, 303] on link "29" at bounding box center [1503, 300] width 27 height 22
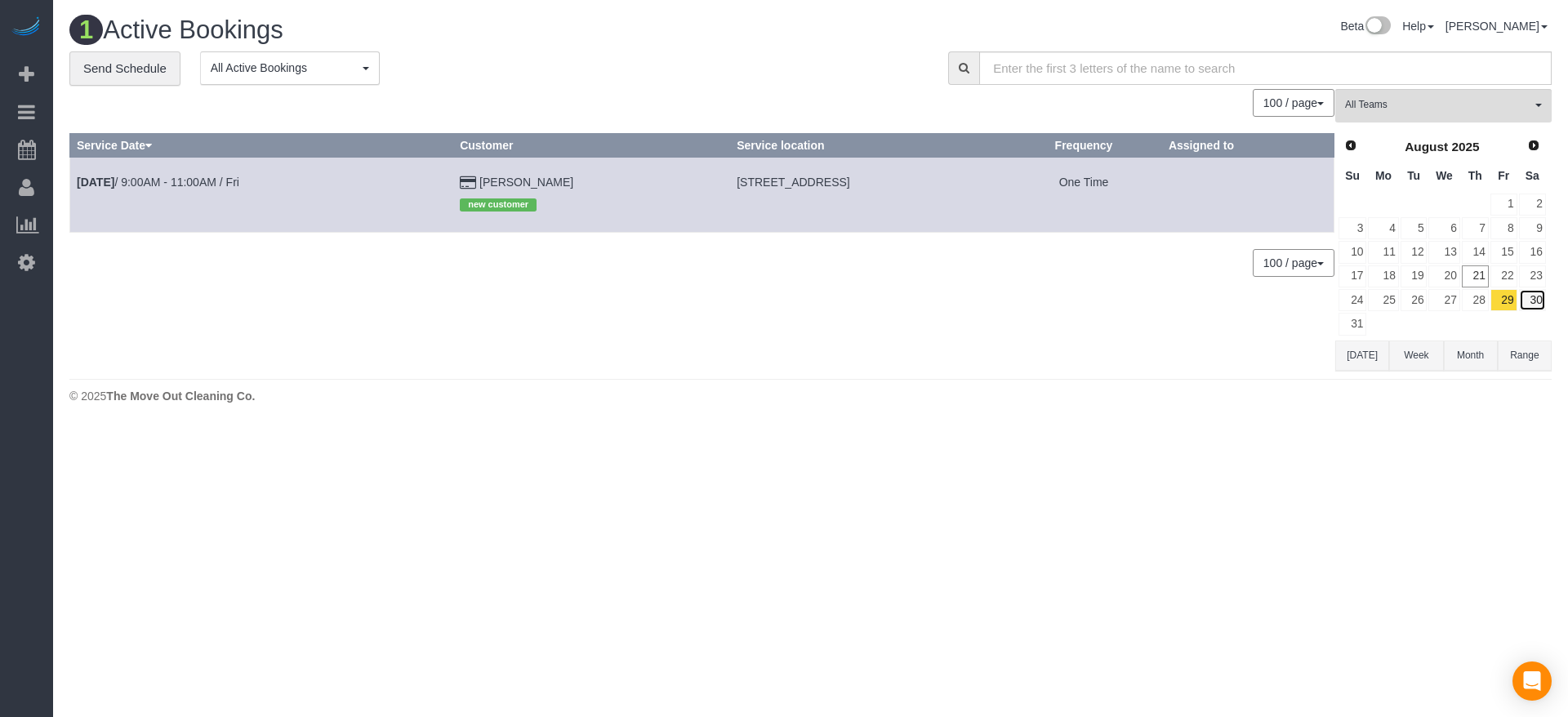
click at [1531, 303] on link "30" at bounding box center [1531, 300] width 27 height 22
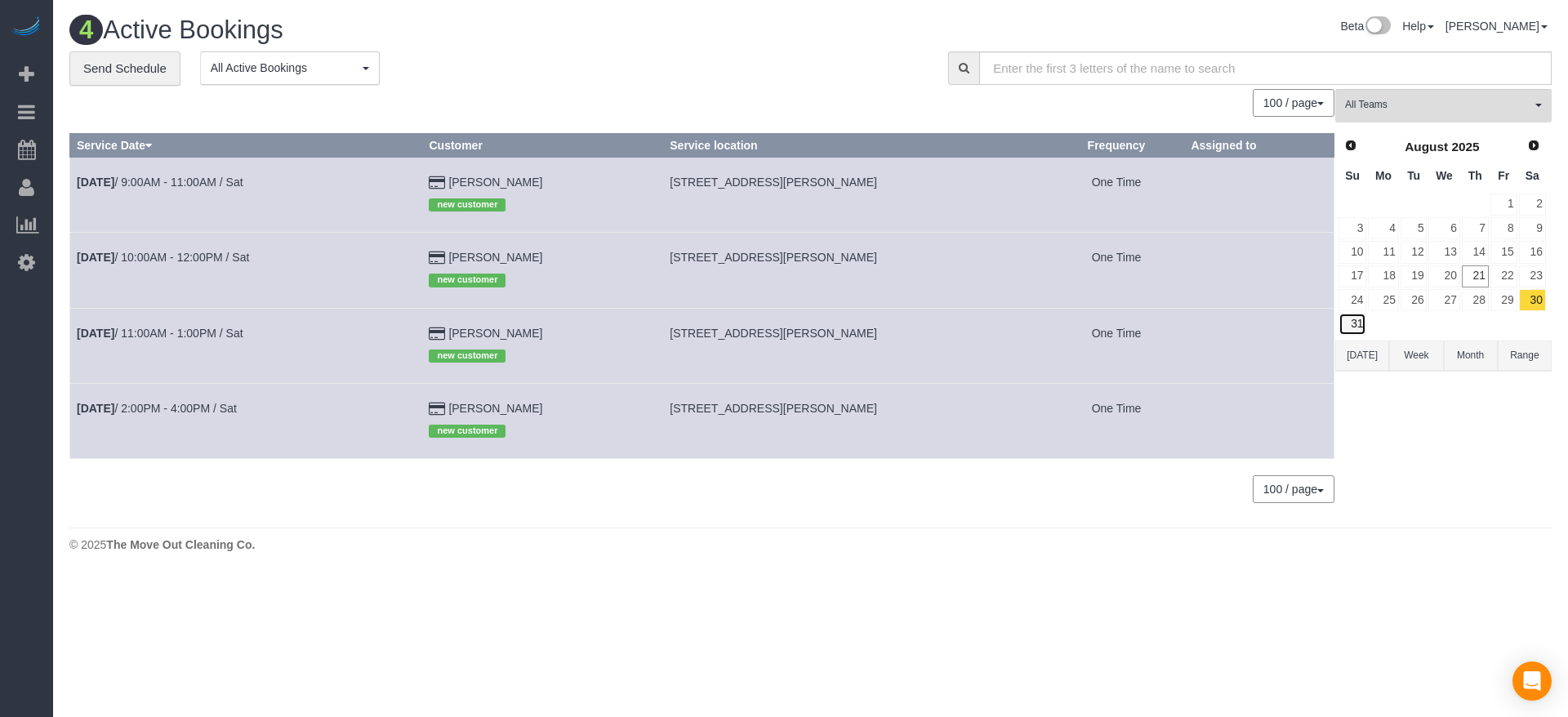
click at [1355, 324] on link "31" at bounding box center [1352, 324] width 28 height 22
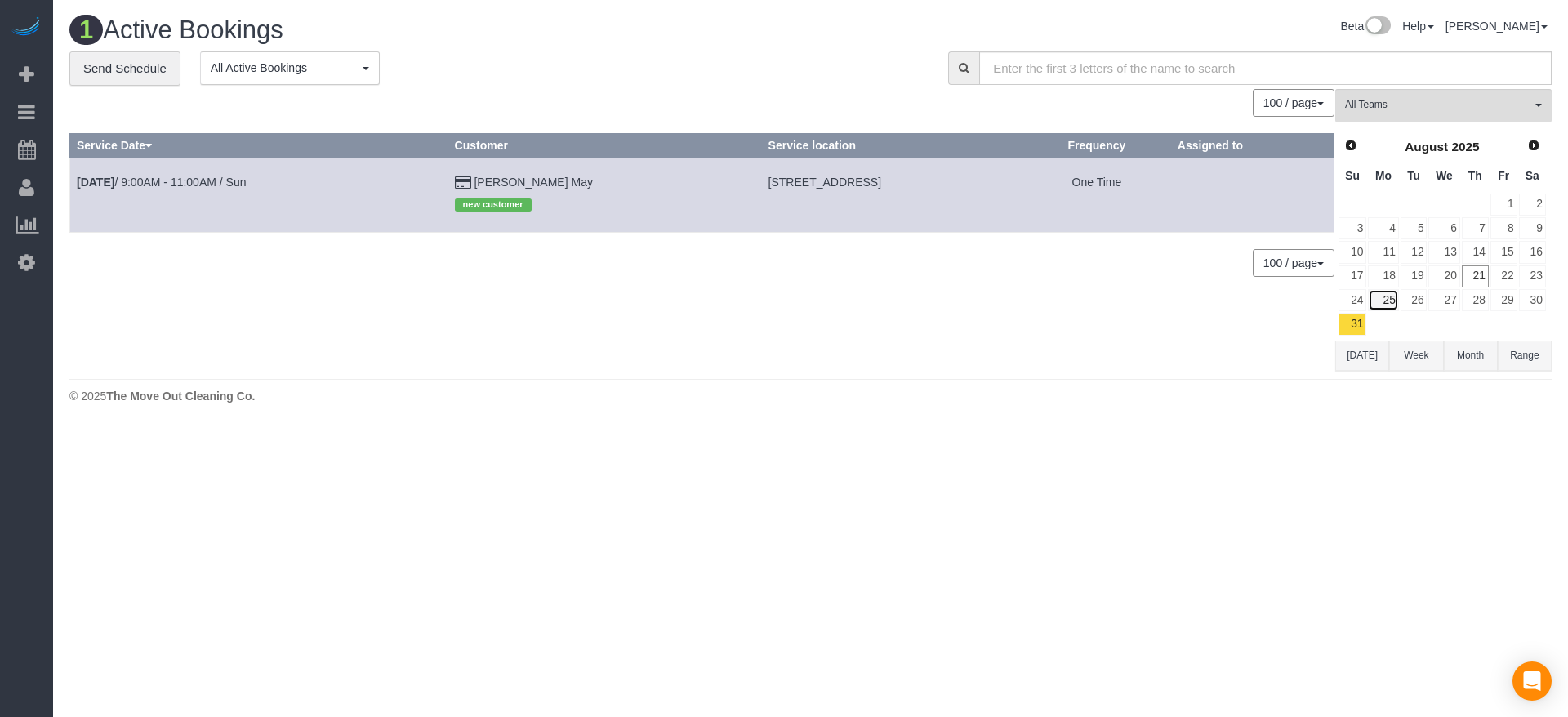
click at [1395, 293] on link "25" at bounding box center [1382, 300] width 31 height 22
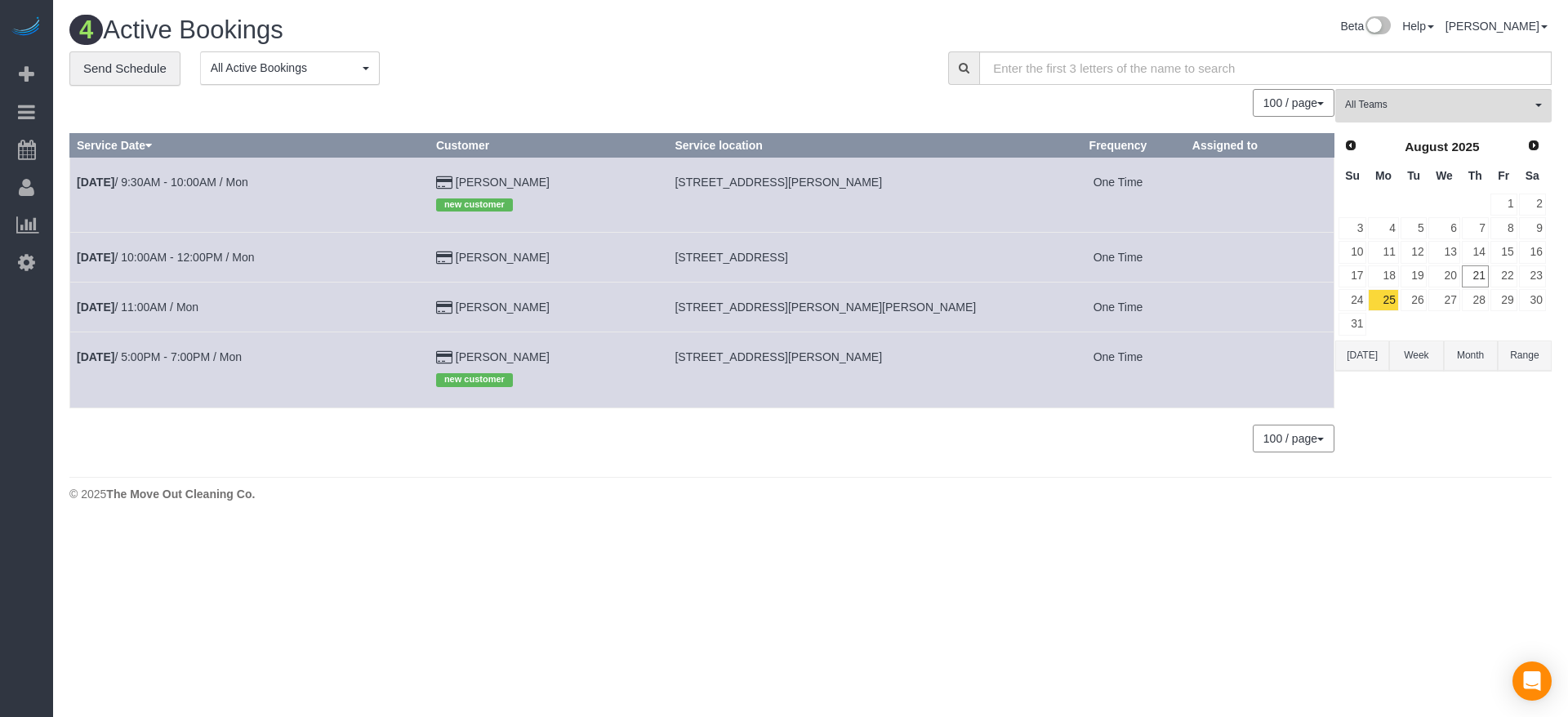
click at [1350, 358] on button "[DATE]" at bounding box center [1362, 356] width 54 height 31
